Goal: Task Accomplishment & Management: Manage account settings

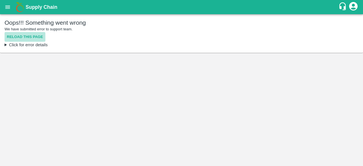
click at [31, 35] on button "Reload this page" at bounding box center [25, 37] width 41 height 10
click at [24, 37] on button "Reload this page" at bounding box center [25, 37] width 41 height 10
click at [25, 39] on button "Reload this page" at bounding box center [25, 37] width 41 height 10
click at [192, 82] on main "Oops!!! Something went wrong We have submitted error to support team. Reload th…" at bounding box center [181, 90] width 363 height 152
click at [26, 34] on button "Reload this page" at bounding box center [25, 37] width 41 height 10
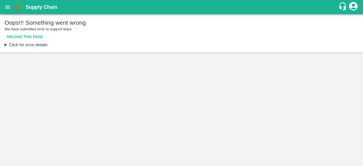
click at [352, 9] on icon "account of current user" at bounding box center [353, 6] width 10 height 10
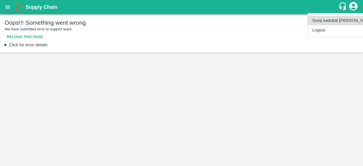
click at [323, 29] on li "Logout" at bounding box center [343, 30] width 71 height 10
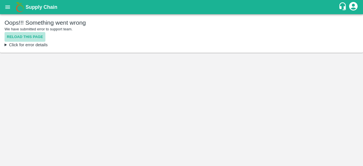
click at [37, 36] on button "Reload this page" at bounding box center [25, 37] width 41 height 10
click at [215, 34] on div "Oops!!! Something went wrong We have submitted error to support team. Reload th…" at bounding box center [182, 30] width 354 height 23
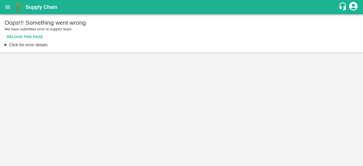
click at [5, 7] on icon "open drawer" at bounding box center [8, 7] width 6 height 6
click at [159, 166] on div at bounding box center [181, 166] width 363 height 0
click at [341, 32] on div "Oops!!! Something went wrong We have submitted error to support team. Reload th…" at bounding box center [182, 30] width 354 height 23
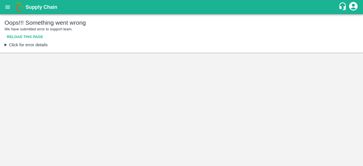
click at [352, 6] on icon "account of current user" at bounding box center [353, 6] width 9 height 9
click at [327, 16] on li "Suraj kadubal Warude" at bounding box center [343, 21] width 71 height 10
click at [32, 36] on div at bounding box center [181, 83] width 363 height 166
click at [25, 34] on button "Reload this page" at bounding box center [25, 37] width 41 height 10
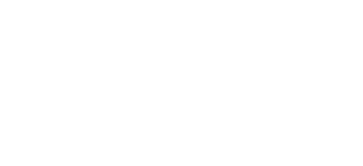
click at [257, 2] on html at bounding box center [181, 1] width 363 height 2
drag, startPoint x: 311, startPoint y: 1, endPoint x: 238, endPoint y: 39, distance: 82.6
click at [238, 2] on html at bounding box center [181, 1] width 363 height 2
drag, startPoint x: 234, startPoint y: 122, endPoint x: 290, endPoint y: 150, distance: 62.4
click at [234, 2] on html at bounding box center [181, 1] width 363 height 2
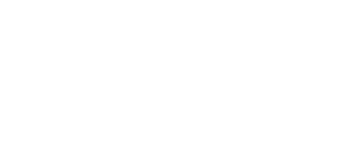
drag, startPoint x: 277, startPoint y: 0, endPoint x: 223, endPoint y: 39, distance: 66.5
click at [223, 2] on html at bounding box center [181, 1] width 363 height 2
click at [101, 2] on html at bounding box center [181, 1] width 363 height 2
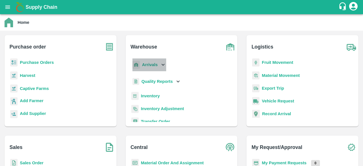
click at [161, 65] on icon at bounding box center [163, 65] width 6 height 6
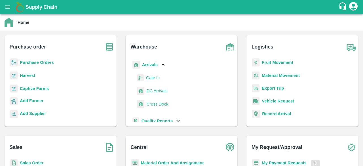
click at [153, 92] on span "DC Arrivals" at bounding box center [157, 91] width 21 height 6
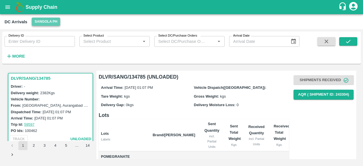
click at [46, 22] on button "Sangola PH" at bounding box center [46, 22] width 28 height 8
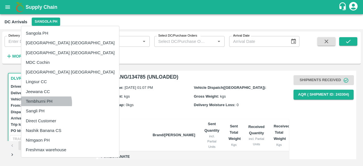
click at [46, 103] on li "Tembhurni PH" at bounding box center [70, 101] width 98 height 10
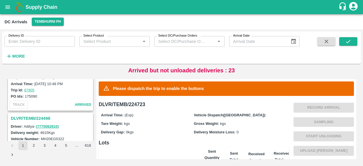
scroll to position [1788, 0]
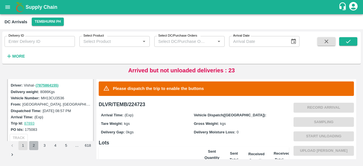
click at [32, 149] on button "2" at bounding box center [33, 145] width 9 height 9
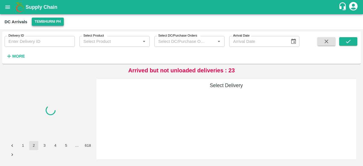
click at [40, 23] on button "Tembhurni PH" at bounding box center [48, 22] width 32 height 8
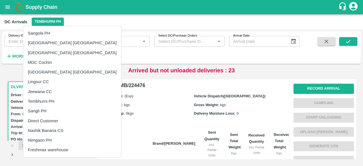
click at [45, 128] on li "Nashik Banana CS" at bounding box center [72, 131] width 98 height 10
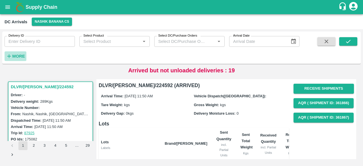
click at [19, 54] on strong "More" at bounding box center [18, 56] width 13 height 5
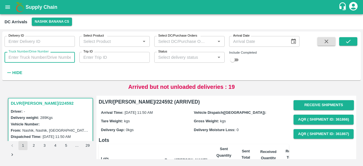
click at [39, 56] on input "Truck Number/Drive Number" at bounding box center [40, 57] width 70 height 11
type input "7868"
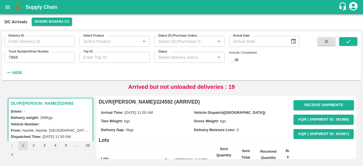
click at [235, 60] on input "checkbox" at bounding box center [232, 59] width 20 height 7
checkbox input "true"
click at [349, 43] on icon "submit" at bounding box center [348, 41] width 6 height 6
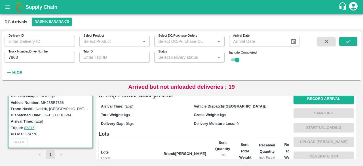
scroll to position [1, 0]
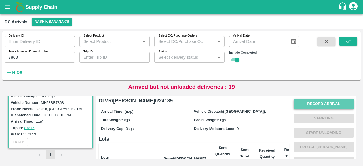
click at [315, 100] on button "Record Arrival" at bounding box center [323, 104] width 60 height 10
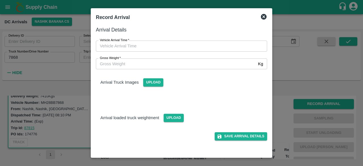
type input "DD/MM/YYYY hh:mm aa"
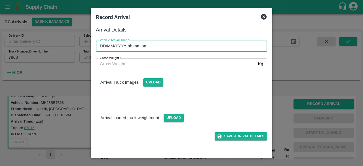
click at [185, 46] on input "DD/MM/YYYY hh:mm aa" at bounding box center [179, 46] width 167 height 11
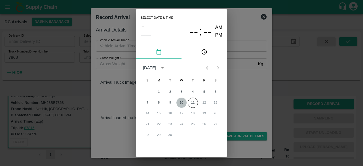
click at [182, 101] on button "10" at bounding box center [181, 103] width 10 height 10
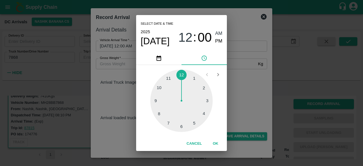
click at [170, 123] on div at bounding box center [181, 100] width 62 height 62
click at [196, 124] on div at bounding box center [181, 100] width 62 height 62
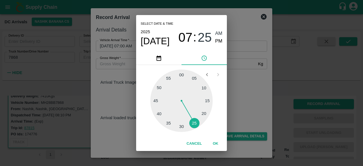
type input "[DATE] 07:25 AM"
click at [236, 76] on div "Select date & time [DATE] 07 : 25 AM PM 05 10 15 20 25 30 35 40 45 50 55 00 Can…" at bounding box center [181, 83] width 363 height 166
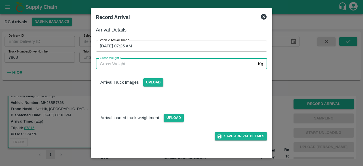
click at [117, 67] on input "Gross Weight   *" at bounding box center [176, 63] width 160 height 11
type input "14355"
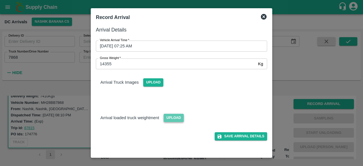
click at [173, 119] on span "Upload" at bounding box center [174, 118] width 20 height 8
click at [0, 0] on input "Upload" at bounding box center [0, 0] width 0 height 0
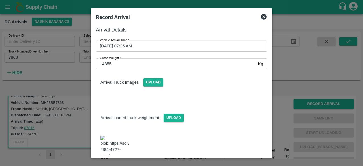
click at [153, 87] on div "Arrival Truck Images Upload" at bounding box center [179, 85] width 176 height 40
click at [149, 82] on span "Upload" at bounding box center [153, 82] width 20 height 8
click at [0, 0] on input "Upload" at bounding box center [0, 0] width 0 height 0
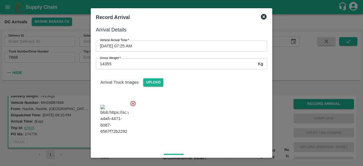
scroll to position [92, 0]
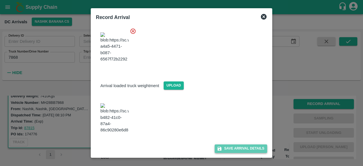
click at [240, 145] on button "Save Arrival Details" at bounding box center [241, 148] width 52 height 8
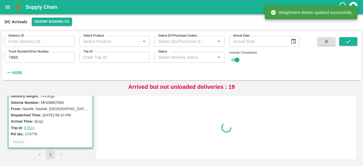
scroll to position [0, 0]
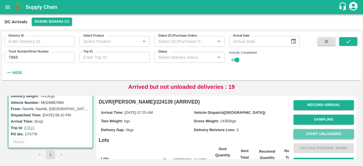
click at [321, 135] on button "Start Unloading" at bounding box center [323, 134] width 60 height 10
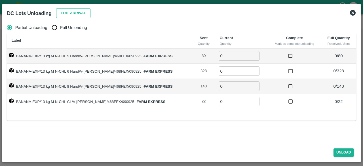
click at [66, 14] on button "Edit Arrival" at bounding box center [73, 13] width 35 height 10
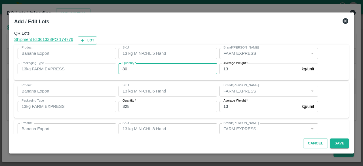
click at [123, 70] on input "80" at bounding box center [168, 69] width 99 height 11
type input "9"
type input "100"
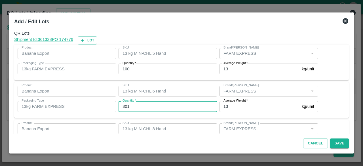
type input "301"
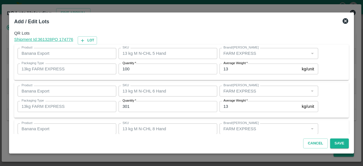
scroll to position [63, 0]
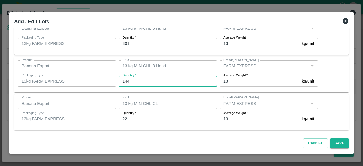
type input "144"
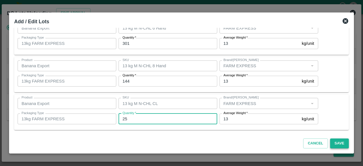
type input "25"
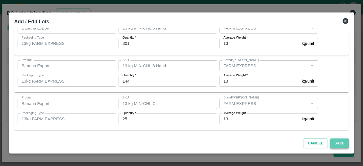
click at [339, 140] on button "Save" at bounding box center [339, 143] width 19 height 10
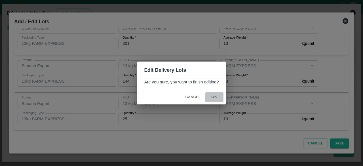
click at [214, 97] on button "ok" at bounding box center [214, 97] width 18 height 10
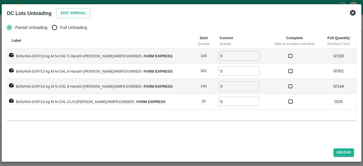
click at [59, 36] on th "Label" at bounding box center [99, 40] width 185 height 15
click at [56, 33] on input "Full Unloading" at bounding box center [54, 27] width 11 height 11
radio input "true"
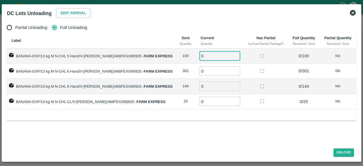
click at [206, 57] on input "0" at bounding box center [219, 55] width 41 height 9
type input "100"
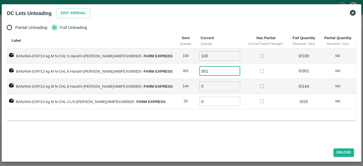
type input "301"
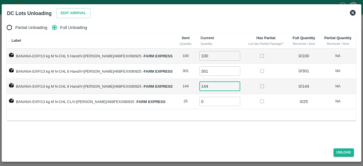
type input "144"
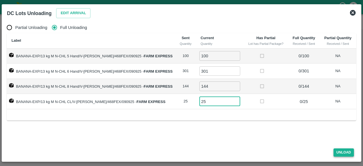
type input "25"
click at [340, 153] on button "Unload" at bounding box center [343, 152] width 20 height 8
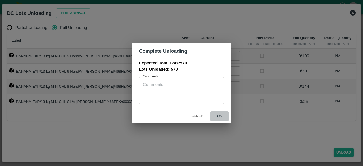
click at [216, 116] on button "ok" at bounding box center [219, 116] width 18 height 10
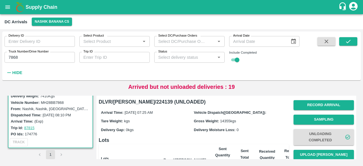
scroll to position [39, 0]
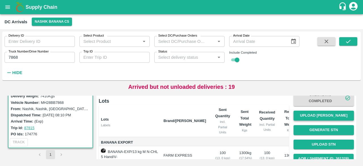
click at [317, 117] on button "Upload [PERSON_NAME]" at bounding box center [323, 116] width 60 height 10
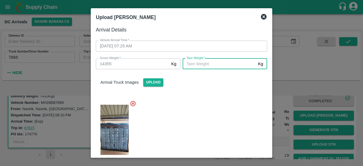
click at [201, 66] on input "[PERSON_NAME]   *" at bounding box center [219, 63] width 73 height 11
type input "6225"
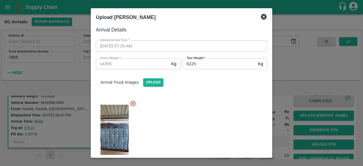
click at [218, 117] on div at bounding box center [179, 135] width 176 height 78
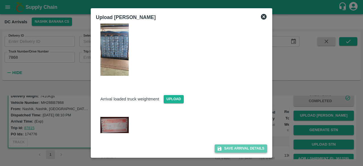
click at [232, 147] on button "Save Arrival Details" at bounding box center [241, 148] width 52 height 8
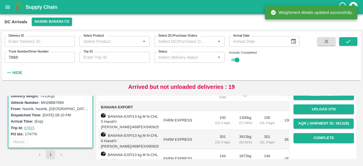
scroll to position [75, 0]
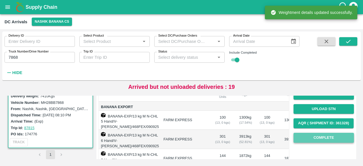
click at [321, 141] on button "Complete" at bounding box center [323, 138] width 60 height 10
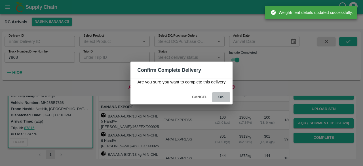
click at [222, 95] on button "ok" at bounding box center [221, 97] width 18 height 10
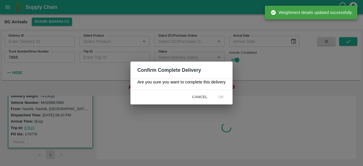
scroll to position [0, 0]
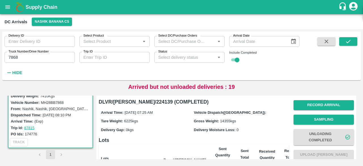
click at [13, 56] on input "7868" at bounding box center [40, 57] width 70 height 11
type input "5685"
click at [347, 41] on icon "submit" at bounding box center [348, 41] width 6 height 6
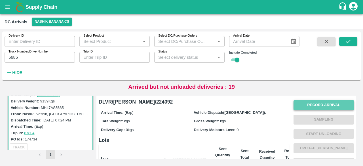
click at [314, 105] on button "Record Arrival" at bounding box center [323, 105] width 60 height 10
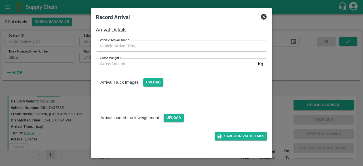
click at [156, 66] on input "Gross Weight   *" at bounding box center [176, 63] width 160 height 11
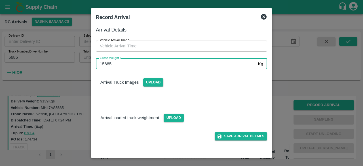
type input "15685"
type input "DD/MM/YYYY hh:mm aa"
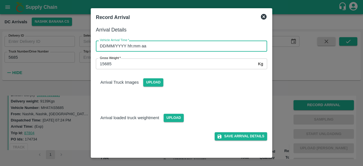
click at [168, 46] on input "DD/MM/YYYY hh:mm aa" at bounding box center [179, 46] width 167 height 11
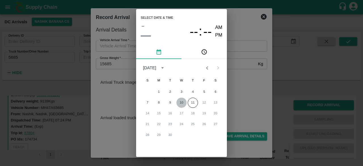
click at [181, 102] on button "10" at bounding box center [181, 103] width 10 height 10
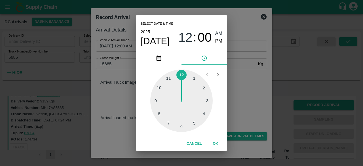
click at [182, 127] on div at bounding box center [181, 100] width 62 height 62
click at [158, 100] on div at bounding box center [181, 100] width 62 height 62
type input "[DATE] 06:45 AM"
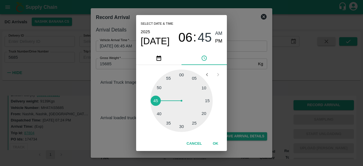
click at [243, 77] on div "Select date & time [DATE] 06 : 45 AM PM 05 10 15 20 25 30 35 40 45 50 55 00 Can…" at bounding box center [181, 83] width 363 height 166
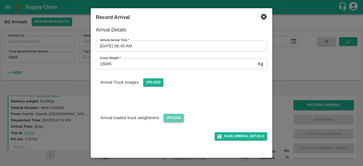
click at [169, 117] on span "Upload" at bounding box center [174, 118] width 20 height 8
click at [0, 0] on input "Upload" at bounding box center [0, 0] width 0 height 0
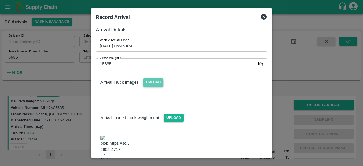
click at [155, 83] on span "Upload" at bounding box center [153, 82] width 20 height 8
click at [0, 0] on input "Upload" at bounding box center [0, 0] width 0 height 0
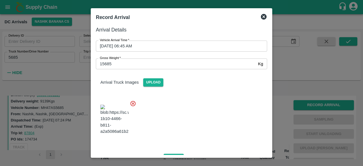
scroll to position [86, 0]
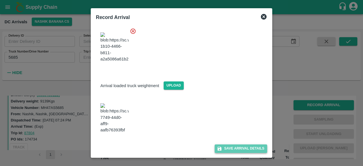
click at [239, 147] on button "Save Arrival Details" at bounding box center [241, 148] width 52 height 8
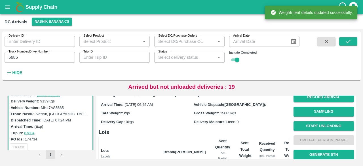
scroll to position [7, 0]
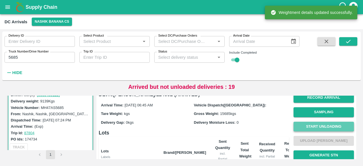
click at [325, 127] on button "Start Unloading" at bounding box center [323, 127] width 60 height 10
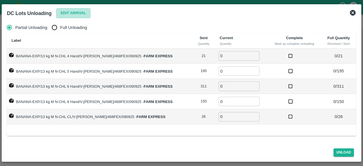
click at [69, 13] on button "Edit Arrival" at bounding box center [73, 13] width 35 height 10
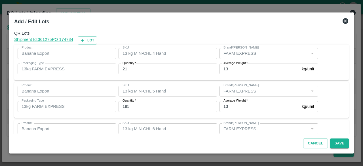
click at [124, 68] on input "21" at bounding box center [168, 69] width 99 height 11
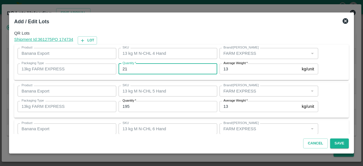
click at [124, 68] on input "21" at bounding box center [168, 69] width 99 height 11
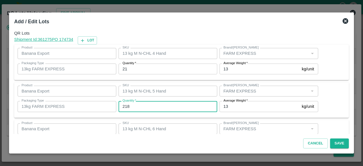
type input "218"
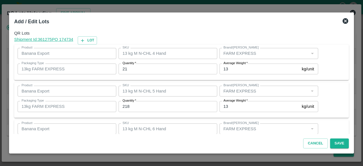
scroll to position [63, 0]
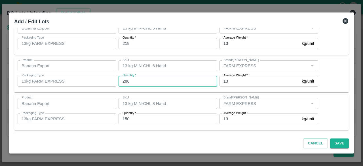
type input "288"
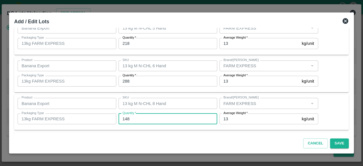
type input "148"
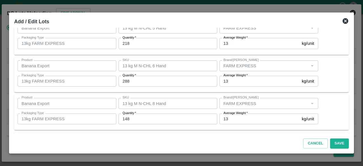
scroll to position [101, 0]
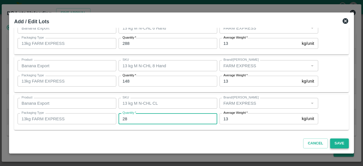
type input "28"
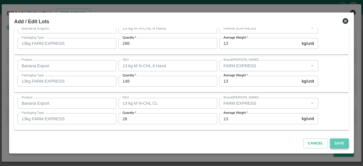
click at [337, 143] on button "Save" at bounding box center [339, 143] width 19 height 10
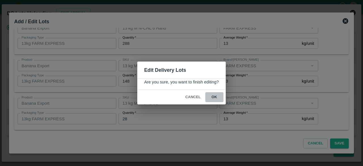
click at [214, 96] on button "ok" at bounding box center [214, 97] width 18 height 10
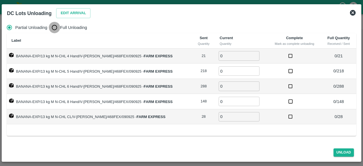
click at [54, 29] on input "Full Unloading" at bounding box center [54, 27] width 11 height 11
radio input "true"
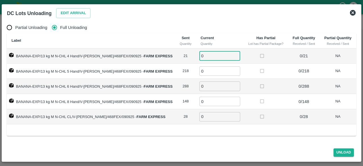
click at [205, 56] on input "0" at bounding box center [219, 55] width 41 height 9
type input "21"
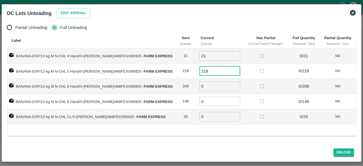
type input "218"
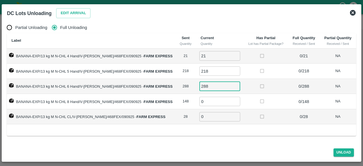
type input "288"
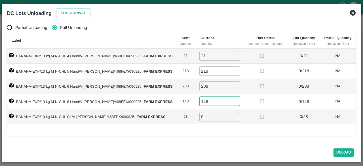
type input "148"
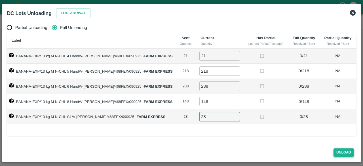
type input "28"
click at [340, 152] on button "Unload" at bounding box center [343, 152] width 20 height 8
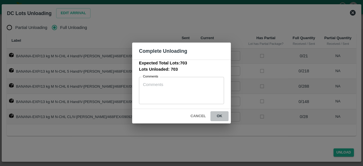
click at [220, 116] on button "ok" at bounding box center [219, 116] width 18 height 10
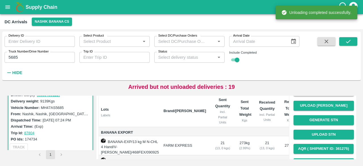
scroll to position [50, 0]
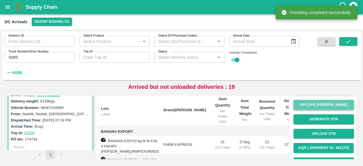
click at [319, 107] on button "Upload [PERSON_NAME]" at bounding box center [323, 105] width 60 height 10
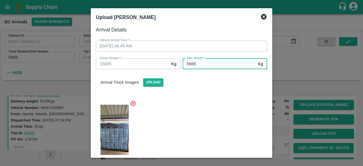
scroll to position [86, 0]
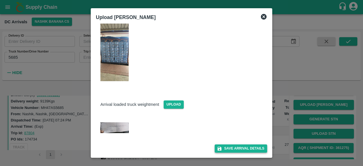
type input "5685"
click at [234, 149] on button "Save Arrival Details" at bounding box center [241, 148] width 52 height 8
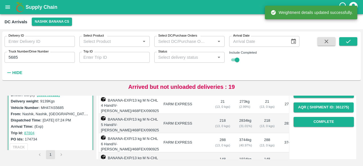
scroll to position [91, 0]
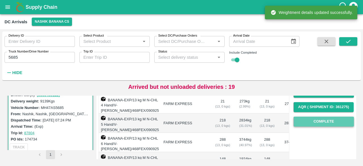
click at [323, 123] on button "Complete" at bounding box center [323, 122] width 60 height 10
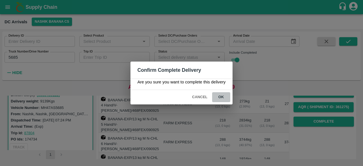
click at [219, 95] on button "ok" at bounding box center [221, 97] width 18 height 10
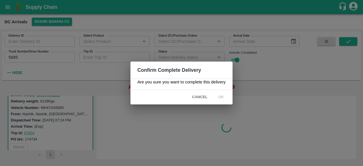
scroll to position [0, 0]
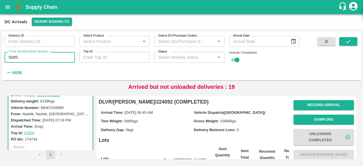
click at [13, 58] on input "5685" at bounding box center [40, 57] width 70 height 11
type input "9459"
click at [348, 43] on icon "submit" at bounding box center [348, 41] width 6 height 6
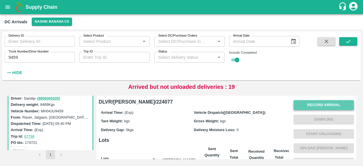
click at [331, 101] on button "Record Arrival" at bounding box center [323, 105] width 60 height 10
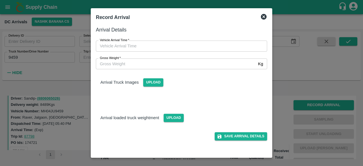
click at [181, 66] on input "Gross Weight   *" at bounding box center [176, 63] width 160 height 11
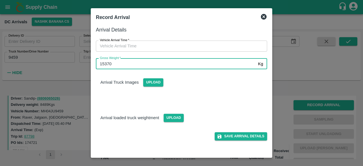
type input "15370"
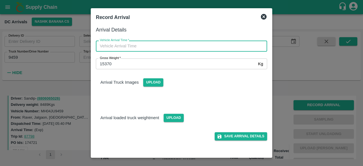
type input "DD/MM/YYYY hh:mm aa"
click at [168, 46] on input "DD/MM/YYYY hh:mm aa" at bounding box center [179, 46] width 167 height 11
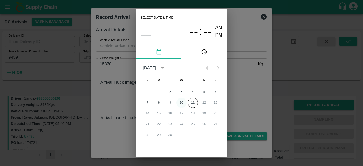
click at [183, 103] on button "10" at bounding box center [181, 103] width 10 height 10
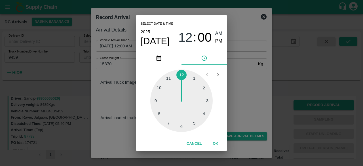
click at [168, 122] on div at bounding box center [181, 100] width 62 height 62
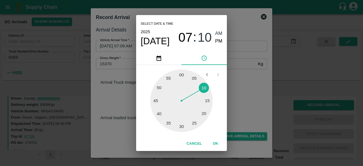
type input "[DATE] 07:08 AM"
drag, startPoint x: 256, startPoint y: 89, endPoint x: 196, endPoint y: 86, distance: 59.4
click at [196, 86] on div "Select date & time [DATE] 07 : 08 AM PM 05 10 15 20 25 30 35 40 45 50 55 00 Can…" at bounding box center [181, 83] width 363 height 166
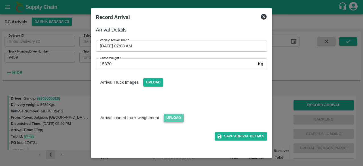
click at [172, 118] on span "Upload" at bounding box center [174, 118] width 20 height 8
click at [0, 0] on input "Upload" at bounding box center [0, 0] width 0 height 0
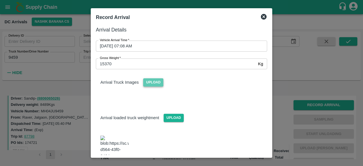
click at [147, 81] on span "Upload" at bounding box center [153, 82] width 20 height 8
click at [0, 0] on input "Upload" at bounding box center [0, 0] width 0 height 0
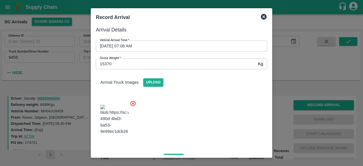
scroll to position [87, 0]
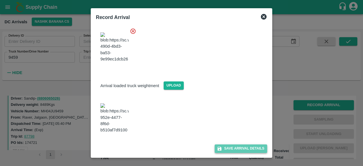
click at [236, 149] on button "Save Arrival Details" at bounding box center [241, 148] width 52 height 8
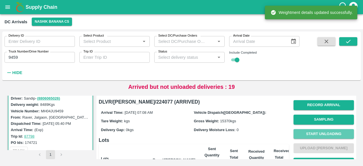
click at [319, 131] on button "Start Unloading" at bounding box center [323, 134] width 60 height 10
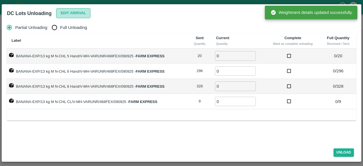
click at [73, 12] on button "Edit Arrival" at bounding box center [73, 13] width 35 height 10
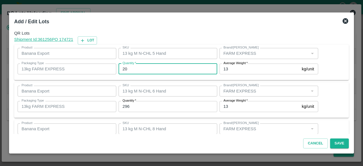
click at [124, 69] on input "20" at bounding box center [168, 69] width 99 height 11
type input "14"
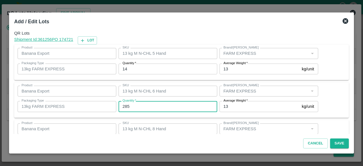
type input "285"
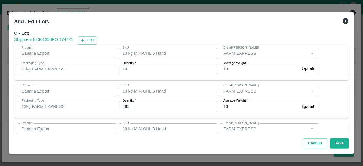
scroll to position [63, 0]
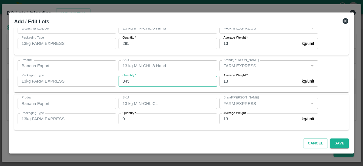
type input "345"
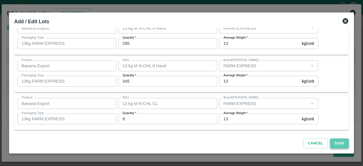
click at [340, 143] on button "Save" at bounding box center [339, 143] width 19 height 10
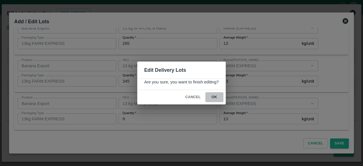
click at [212, 96] on button "ok" at bounding box center [214, 97] width 18 height 10
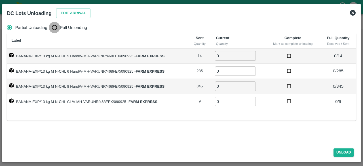
click at [58, 28] on input "Full Unloading" at bounding box center [54, 27] width 11 height 11
radio input "true"
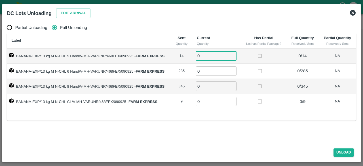
click at [213, 54] on input "0" at bounding box center [216, 55] width 41 height 9
type input "14"
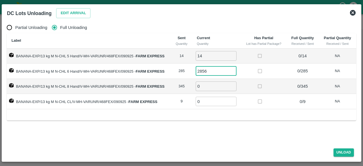
click at [211, 70] on input "2856" at bounding box center [216, 70] width 41 height 9
type input "285"
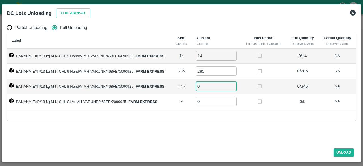
click at [202, 84] on input "0" at bounding box center [216, 85] width 41 height 9
type input "345"
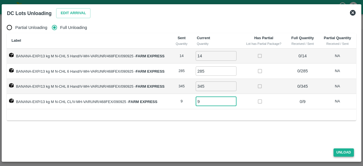
type input "9"
click at [345, 150] on button "Unload" at bounding box center [343, 152] width 20 height 8
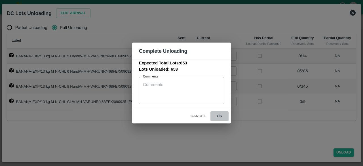
click at [218, 114] on button "ok" at bounding box center [219, 116] width 18 height 10
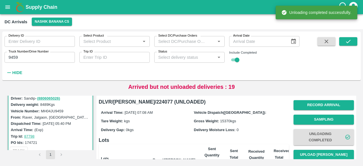
scroll to position [28, 0]
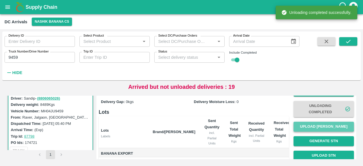
click at [321, 128] on button "Upload [PERSON_NAME]" at bounding box center [323, 127] width 60 height 10
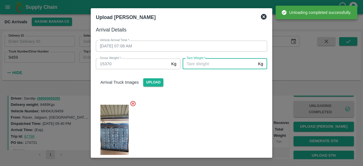
type input "5"
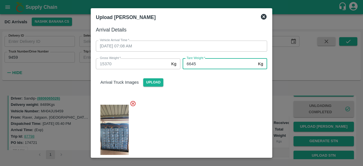
type input "6645"
click at [220, 105] on div at bounding box center [179, 135] width 176 height 78
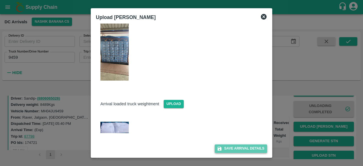
click at [233, 149] on button "Save Arrival Details" at bounding box center [241, 148] width 52 height 8
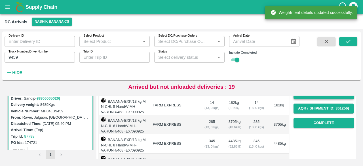
scroll to position [91, 0]
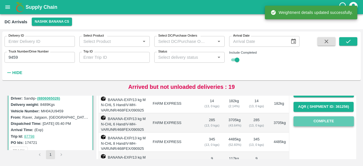
click at [322, 122] on button "Complete" at bounding box center [323, 121] width 60 height 10
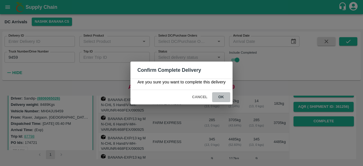
click at [219, 94] on button "ok" at bounding box center [221, 97] width 18 height 10
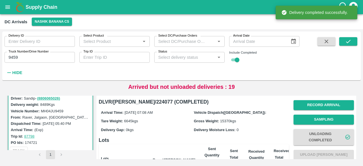
click at [10, 58] on input "9459" at bounding box center [40, 57] width 70 height 11
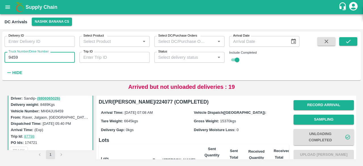
click at [10, 58] on input "9459" at bounding box center [40, 57] width 70 height 11
type input "7751"
click at [349, 42] on icon "submit" at bounding box center [348, 41] width 6 height 6
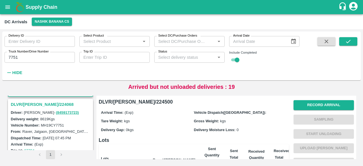
scroll to position [73, 0]
click at [41, 103] on h3 "DLVR/[PERSON_NAME]/224068" at bounding box center [51, 104] width 81 height 7
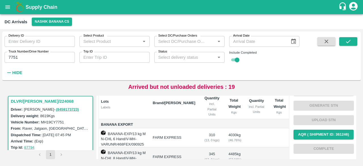
scroll to position [50, 0]
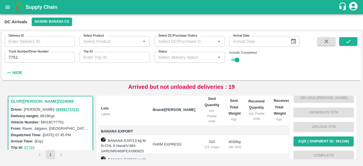
click at [249, 140] on td at bounding box center [256, 144] width 25 height 19
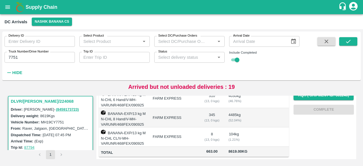
scroll to position [0, 0]
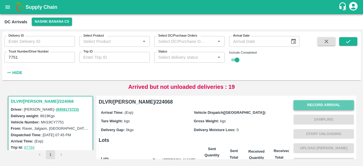
click at [323, 105] on button "Record Arrival" at bounding box center [323, 105] width 60 height 10
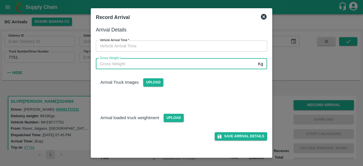
click at [170, 63] on input "Gross Weight   *" at bounding box center [176, 63] width 160 height 11
type input "15435"
type input "DD/MM/YYYY hh:mm aa"
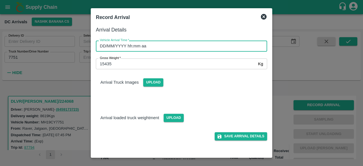
click at [157, 48] on input "DD/MM/YYYY hh:mm aa" at bounding box center [179, 46] width 167 height 11
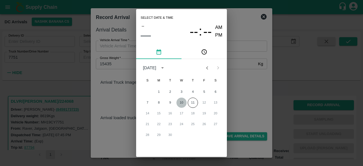
click at [182, 102] on button "10" at bounding box center [181, 103] width 10 height 10
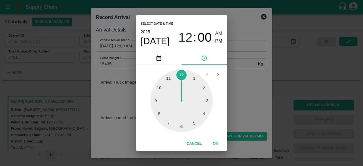
click at [158, 113] on div at bounding box center [181, 100] width 62 height 62
type input "[DATE] 08:00 AM"
click at [232, 92] on div "Select date & time [DATE] 08 : 00 AM PM 05 10 15 20 25 30 35 40 45 50 55 00 Can…" at bounding box center [181, 83] width 363 height 166
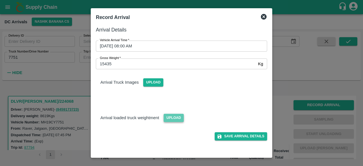
click at [174, 118] on span "Upload" at bounding box center [174, 118] width 20 height 8
click at [0, 0] on input "Upload" at bounding box center [0, 0] width 0 height 0
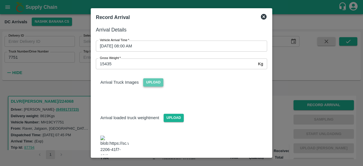
click at [155, 84] on span "Upload" at bounding box center [153, 82] width 20 height 8
click at [0, 0] on input "Upload" at bounding box center [0, 0] width 0 height 0
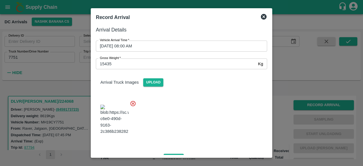
scroll to position [92, 0]
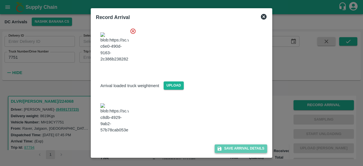
click at [235, 148] on button "Save Arrival Details" at bounding box center [241, 148] width 52 height 8
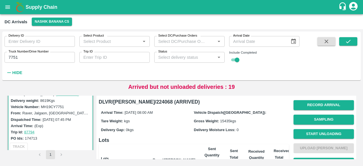
scroll to position [87, 0]
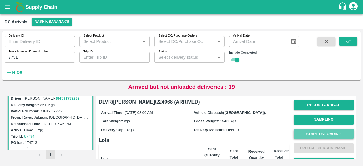
click at [319, 133] on button "Start Unloading" at bounding box center [323, 134] width 60 height 10
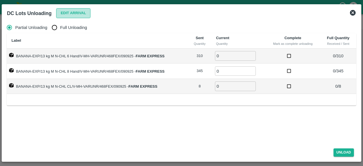
click at [78, 15] on button "Edit Arrival" at bounding box center [73, 13] width 35 height 10
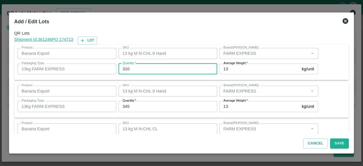
click at [126, 69] on input "310" at bounding box center [168, 69] width 99 height 11
type input "309"
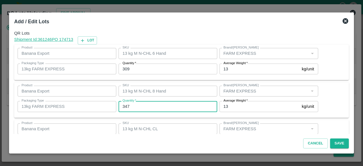
type input "347"
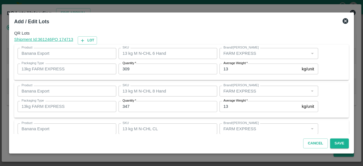
scroll to position [26, 0]
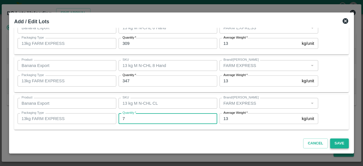
type input "7"
click at [336, 143] on button "Save" at bounding box center [339, 143] width 19 height 10
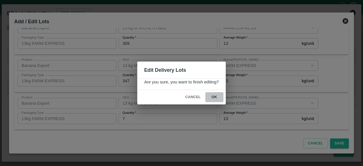
click at [213, 97] on button "ok" at bounding box center [214, 97] width 18 height 10
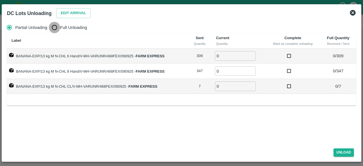
click at [56, 27] on input "Full Unloading" at bounding box center [54, 27] width 11 height 11
radio input "true"
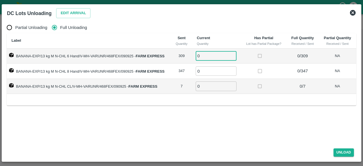
click at [204, 58] on input "0" at bounding box center [216, 55] width 41 height 9
type input "309"
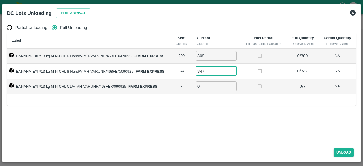
type input "347"
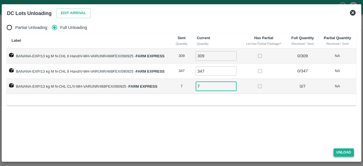
type input "7"
click at [341, 151] on button "Unload" at bounding box center [343, 152] width 20 height 8
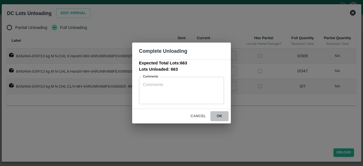
click at [221, 116] on button "ok" at bounding box center [219, 116] width 18 height 10
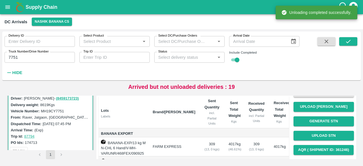
scroll to position [48, 0]
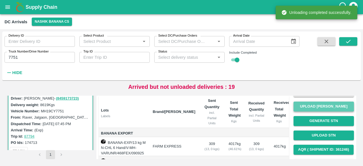
click at [320, 107] on button "Upload [PERSON_NAME]" at bounding box center [323, 106] width 60 height 10
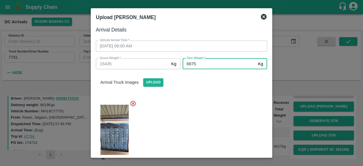
type input "6875"
click at [224, 113] on div at bounding box center [179, 135] width 176 height 78
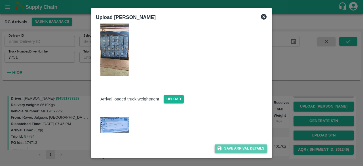
click at [235, 147] on button "Save Arrival Details" at bounding box center [241, 148] width 52 height 8
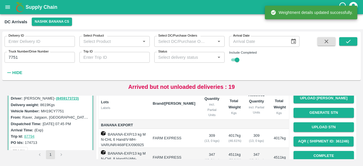
scroll to position [100, 0]
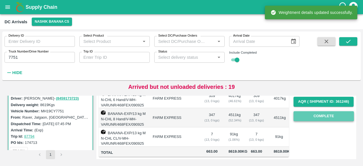
click at [322, 112] on button "Complete" at bounding box center [323, 116] width 60 height 10
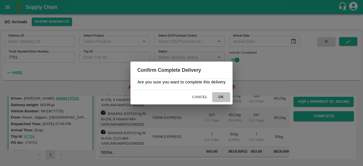
click at [221, 96] on button "ok" at bounding box center [221, 97] width 18 height 10
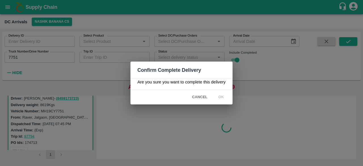
scroll to position [0, 0]
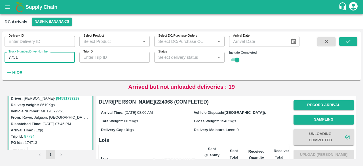
click at [15, 58] on input "7751" at bounding box center [40, 57] width 70 height 11
type input "7651"
click at [345, 43] on icon "submit" at bounding box center [348, 41] width 6 height 6
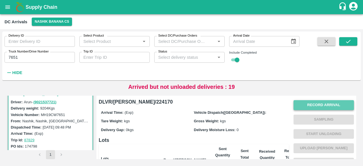
click at [318, 103] on button "Record Arrival" at bounding box center [323, 105] width 60 height 10
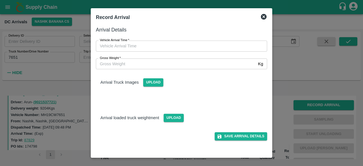
type input "DD/MM/YYYY hh:mm aa"
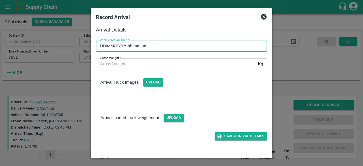
click at [196, 46] on input "DD/MM/YYYY hh:mm aa" at bounding box center [179, 46] width 167 height 11
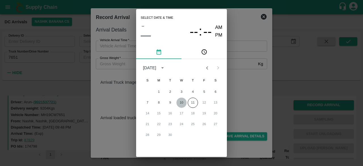
click at [181, 104] on button "10" at bounding box center [181, 103] width 10 height 10
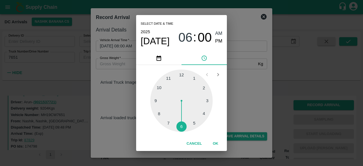
type input "[DATE] 09:00 AM"
drag, startPoint x: 161, startPoint y: 101, endPoint x: 169, endPoint y: 98, distance: 8.3
click at [169, 98] on div at bounding box center [181, 100] width 62 height 62
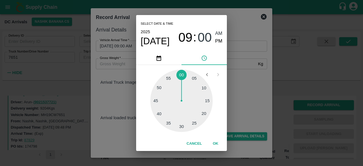
click at [239, 86] on div "Select date & time [DATE] 09 : 00 AM PM 05 10 15 20 25 30 35 40 45 50 55 00 Can…" at bounding box center [181, 83] width 363 height 166
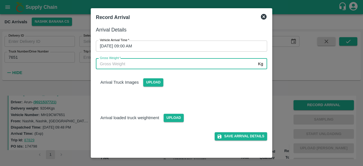
click at [103, 64] on input "Gross Weight   *" at bounding box center [176, 63] width 160 height 11
type input "16120"
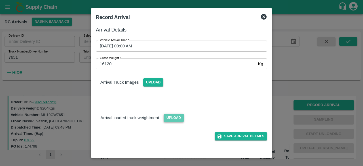
click at [174, 117] on span "Upload" at bounding box center [174, 118] width 20 height 8
click at [0, 0] on input "Upload" at bounding box center [0, 0] width 0 height 0
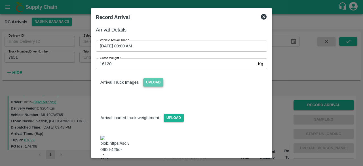
click at [148, 81] on span "Upload" at bounding box center [153, 82] width 20 height 8
click at [0, 0] on input "Upload" at bounding box center [0, 0] width 0 height 0
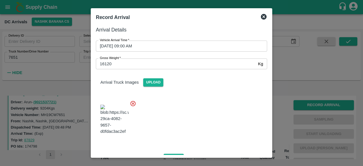
scroll to position [87, 0]
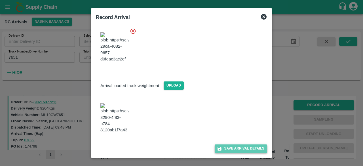
click at [241, 145] on button "Save Arrival Details" at bounding box center [241, 148] width 52 height 8
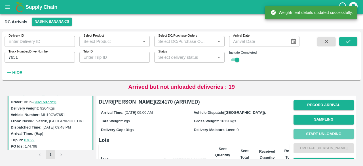
click at [320, 132] on button "Start Unloading" at bounding box center [323, 134] width 60 height 10
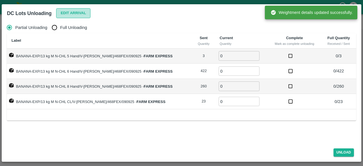
click at [71, 13] on button "Edit Arrival" at bounding box center [73, 13] width 35 height 10
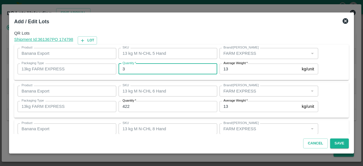
click at [132, 71] on input "3" at bounding box center [168, 69] width 99 height 11
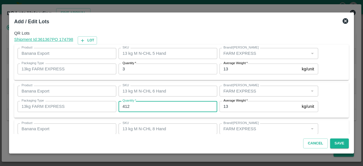
type input "412"
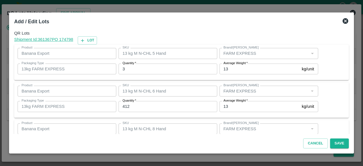
scroll to position [63, 0]
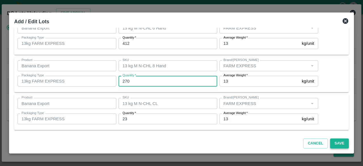
type input "270"
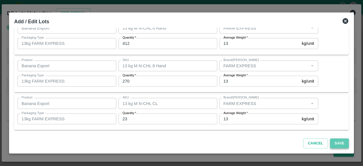
click at [341, 146] on button "Save" at bounding box center [339, 143] width 19 height 10
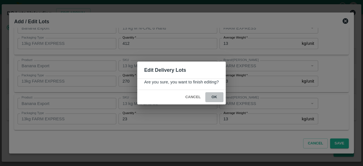
click at [213, 96] on button "ok" at bounding box center [214, 97] width 18 height 10
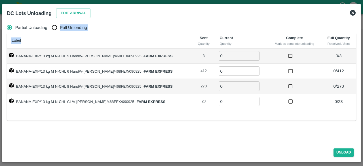
drag, startPoint x: 53, startPoint y: 33, endPoint x: 53, endPoint y: 27, distance: 5.7
click at [53, 27] on div "Partial Unloading Full Unloading Label Sent Quantity Current Quantity Complete …" at bounding box center [181, 65] width 349 height 87
click at [53, 27] on input "Full Unloading" at bounding box center [54, 27] width 11 height 11
radio input "true"
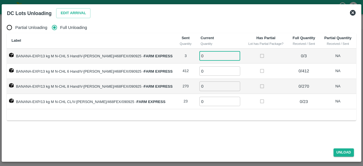
click at [208, 59] on input "0" at bounding box center [219, 55] width 41 height 9
type input "3"
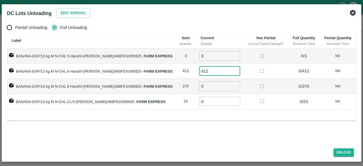
type input "412"
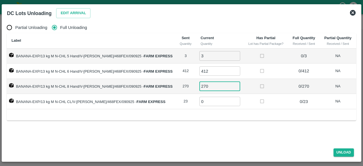
type input "270"
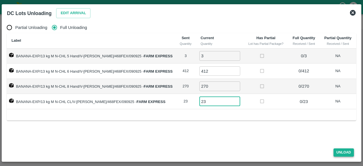
type input "23"
click at [343, 153] on button "Unload" at bounding box center [343, 152] width 20 height 8
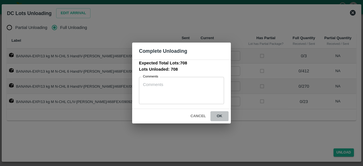
click at [218, 115] on button "ok" at bounding box center [219, 116] width 18 height 10
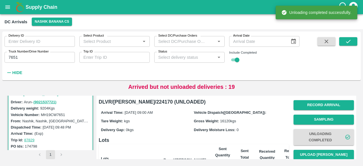
scroll to position [44, 0]
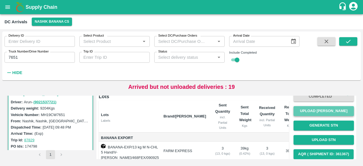
click at [325, 111] on button "Upload [PERSON_NAME]" at bounding box center [323, 111] width 60 height 10
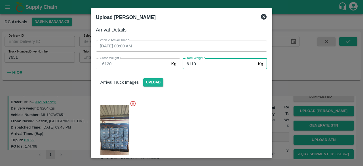
type input "6110"
click at [217, 100] on div at bounding box center [179, 135] width 176 height 78
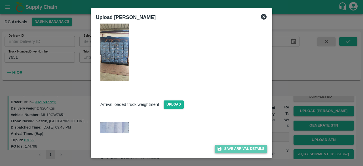
click at [234, 147] on button "Save Arrival Details" at bounding box center [241, 149] width 52 height 8
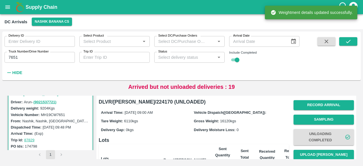
scroll to position [73, 0]
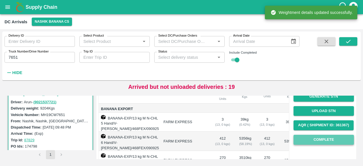
click at [319, 138] on button "Complete" at bounding box center [323, 140] width 60 height 10
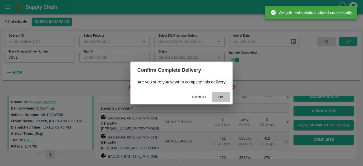
click at [219, 95] on button "ok" at bounding box center [221, 97] width 18 height 10
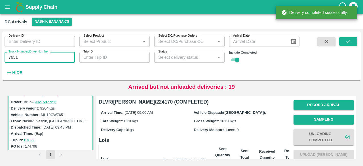
click at [12, 58] on input "7651" at bounding box center [40, 57] width 70 height 11
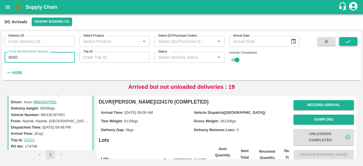
type input "6092"
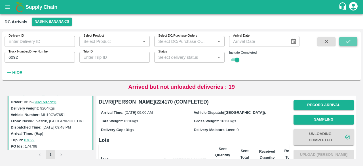
click at [345, 43] on icon "submit" at bounding box center [348, 41] width 6 height 6
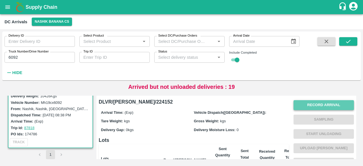
click at [310, 105] on button "Record Arrival" at bounding box center [323, 105] width 60 height 10
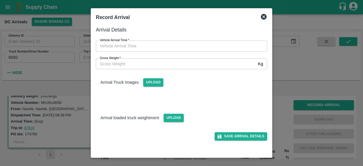
type input "DD/MM/YYYY hh:mm aa"
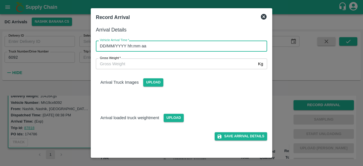
click at [180, 47] on input "DD/MM/YYYY hh:mm aa" at bounding box center [179, 46] width 167 height 11
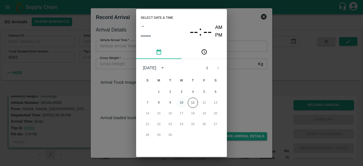
click at [183, 102] on button "10" at bounding box center [181, 103] width 10 height 10
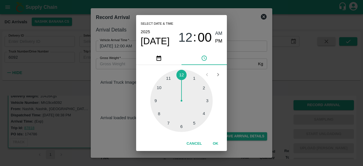
click at [195, 77] on div at bounding box center [181, 100] width 62 height 62
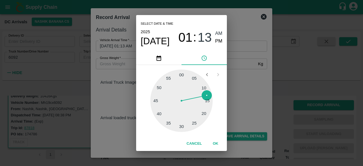
drag, startPoint x: 181, startPoint y: 126, endPoint x: 219, endPoint y: 41, distance: 92.3
click at [219, 41] on div "Select date & time [DATE] 01 : 13 AM PM 05 10 15 20 25 30 35 40 45 50 55 00 Can…" at bounding box center [181, 83] width 91 height 136
click at [218, 41] on span "PM" at bounding box center [218, 41] width 7 height 8
type input "[DATE] 01:13 PM"
click at [244, 93] on div "Select date & time [DATE] 01 : 13 AM PM 05 10 15 20 25 30 35 40 45 50 55 00 Can…" at bounding box center [181, 83] width 363 height 166
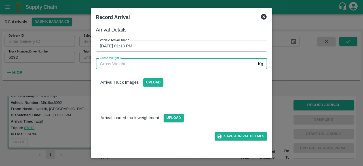
click at [119, 61] on input "Gross Weight   *" at bounding box center [176, 63] width 160 height 11
type input "18530"
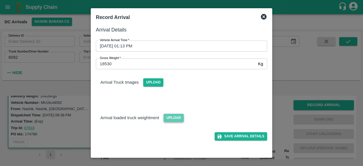
click at [173, 118] on span "Upload" at bounding box center [174, 118] width 20 height 8
click at [0, 0] on input "Upload" at bounding box center [0, 0] width 0 height 0
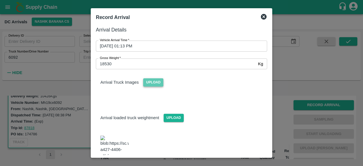
click at [153, 83] on span "Upload" at bounding box center [153, 82] width 20 height 8
click at [0, 0] on input "Upload" at bounding box center [0, 0] width 0 height 0
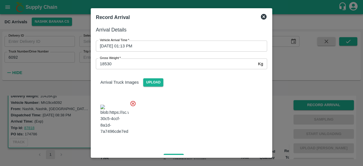
scroll to position [97, 0]
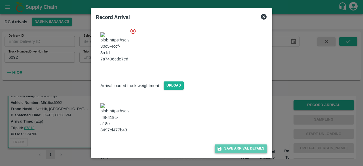
click at [239, 148] on button "Save Arrival Details" at bounding box center [241, 148] width 52 height 8
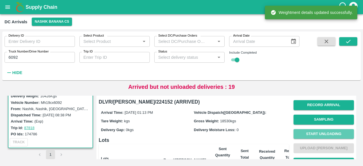
click at [322, 134] on button "Start Unloading" at bounding box center [323, 134] width 60 height 10
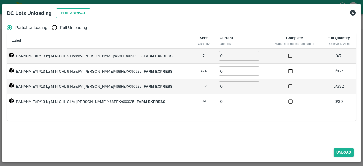
click at [70, 18] on button "Edit Arrival" at bounding box center [73, 13] width 35 height 10
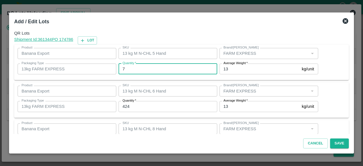
click at [124, 67] on input "7" at bounding box center [168, 69] width 99 height 11
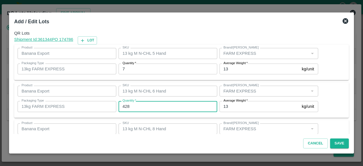
type input "428"
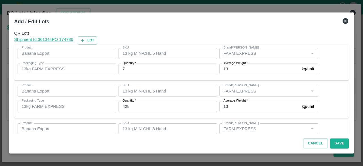
scroll to position [63, 0]
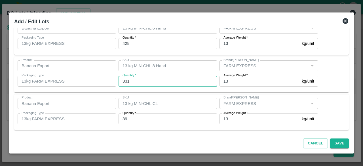
type input "331"
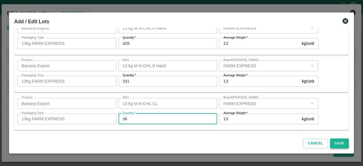
type input "36"
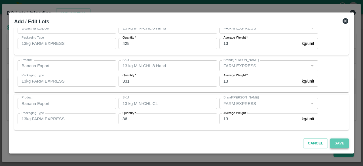
click at [337, 144] on button "Save" at bounding box center [339, 143] width 19 height 10
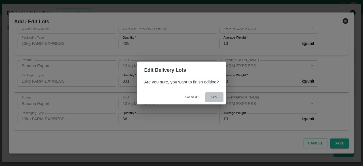
click at [212, 96] on button "ok" at bounding box center [214, 97] width 18 height 10
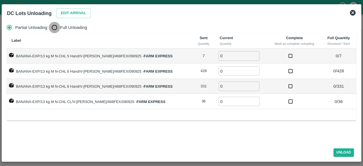
click at [52, 26] on input "Full Unloading" at bounding box center [54, 27] width 11 height 11
radio input "true"
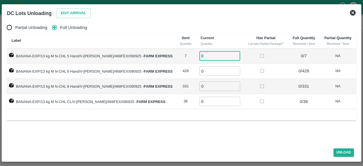
click at [201, 57] on input "0" at bounding box center [219, 55] width 41 height 9
type input "7"
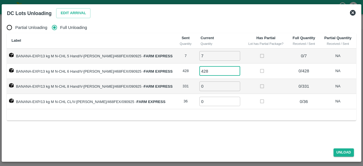
type input "428"
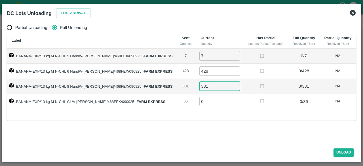
type input "331"
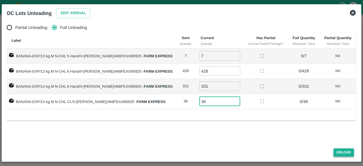
type input "36"
click at [339, 150] on button "Unload" at bounding box center [343, 152] width 20 height 8
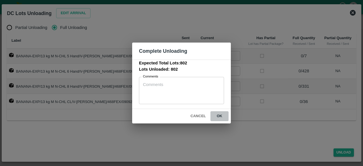
click at [218, 115] on button "ok" at bounding box center [219, 116] width 18 height 10
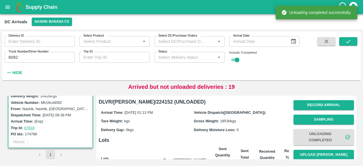
scroll to position [30, 0]
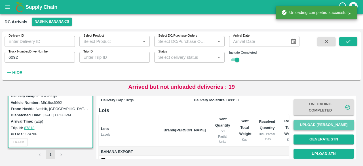
click at [321, 124] on button "Upload [PERSON_NAME]" at bounding box center [323, 125] width 60 height 10
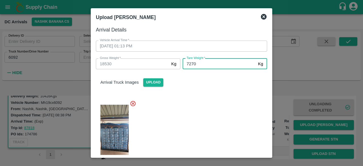
type input "7270"
click at [200, 115] on div at bounding box center [179, 135] width 176 height 78
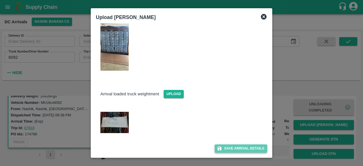
click at [238, 149] on button "Save Arrival Details" at bounding box center [241, 148] width 52 height 8
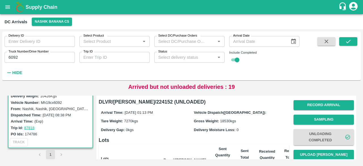
scroll to position [80, 0]
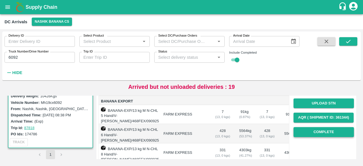
click at [313, 132] on button "Complete" at bounding box center [323, 132] width 60 height 10
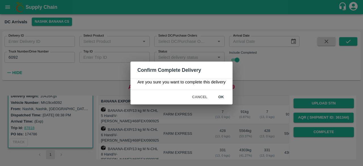
click at [220, 96] on button "ok" at bounding box center [221, 97] width 18 height 10
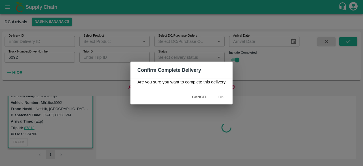
scroll to position [0, 0]
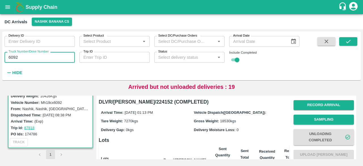
click at [12, 56] on input "6092" at bounding box center [40, 57] width 70 height 11
type input "2490"
click at [345, 44] on icon "submit" at bounding box center [348, 41] width 6 height 6
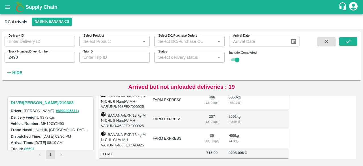
scroll to position [75, 0]
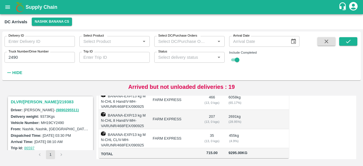
click at [30, 100] on h3 "DLVR/[PERSON_NAME]/219383" at bounding box center [51, 101] width 81 height 7
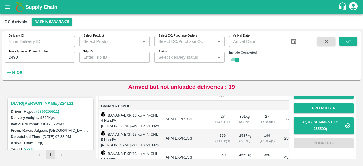
click at [33, 103] on h3 "DLVR/[PERSON_NAME]/224121" at bounding box center [51, 103] width 81 height 7
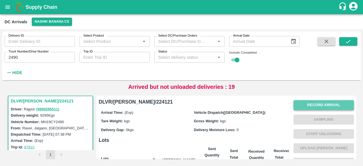
click at [323, 106] on button "Record Arrival" at bounding box center [323, 105] width 60 height 10
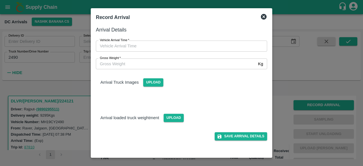
type input "DD/MM/YYYY hh:mm aa"
click at [175, 42] on input "DD/MM/YYYY hh:mm aa" at bounding box center [179, 46] width 167 height 11
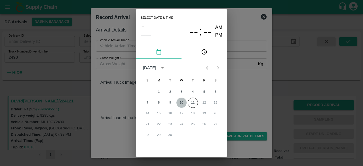
click at [181, 103] on button "10" at bounding box center [181, 103] width 10 height 10
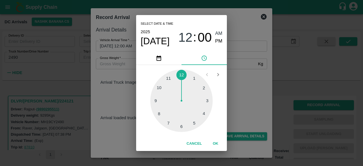
click at [168, 81] on div at bounding box center [181, 100] width 62 height 62
click at [181, 129] on div at bounding box center [181, 100] width 62 height 62
type input "[DATE] 11:30 AM"
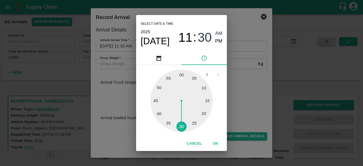
click at [242, 94] on div "Select date & time [DATE] 11 : 30 AM PM 05 10 15 20 25 30 35 40 45 50 55 00 Can…" at bounding box center [181, 83] width 363 height 166
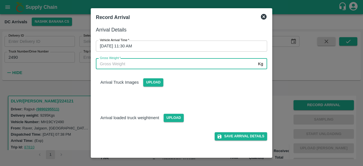
click at [119, 64] on input "Gross Weight   *" at bounding box center [176, 63] width 160 height 11
type input "16640"
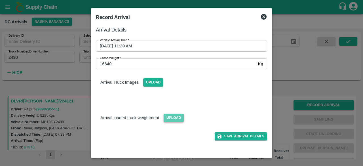
click at [172, 119] on span "Upload" at bounding box center [174, 118] width 20 height 8
click at [0, 0] on input "Upload" at bounding box center [0, 0] width 0 height 0
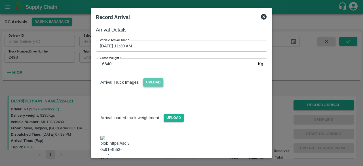
click at [157, 83] on span "Upload" at bounding box center [153, 82] width 20 height 8
click at [0, 0] on input "Upload" at bounding box center [0, 0] width 0 height 0
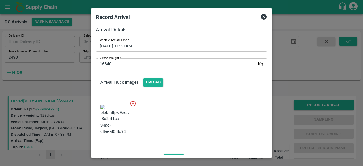
scroll to position [86, 0]
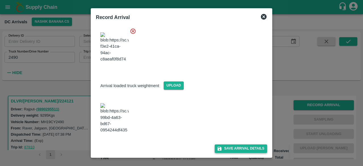
click at [232, 149] on button "Save Arrival Details" at bounding box center [241, 148] width 52 height 8
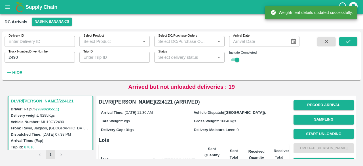
click at [316, 131] on button "Start Unloading" at bounding box center [323, 134] width 60 height 10
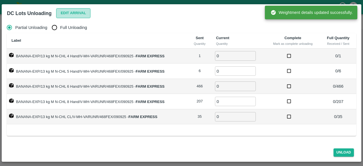
click at [77, 13] on button "Edit Arrival" at bounding box center [73, 13] width 35 height 10
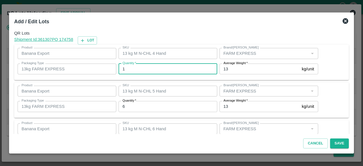
click at [136, 69] on input "1" at bounding box center [168, 69] width 99 height 11
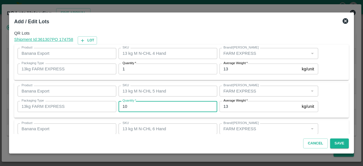
type input "10"
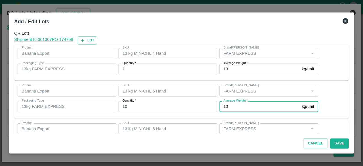
scroll to position [63, 0]
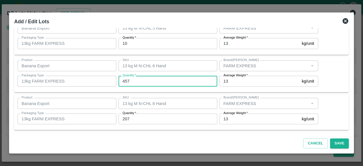
type input "457"
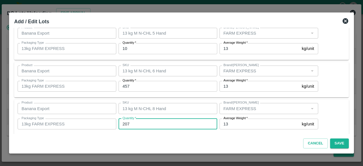
scroll to position [101, 0]
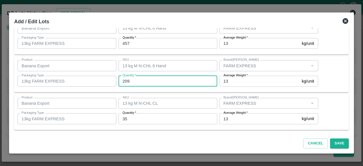
type input "209"
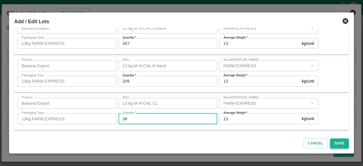
type input "38"
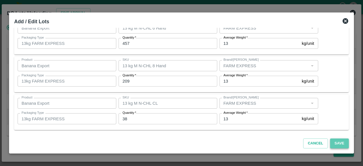
click at [340, 142] on button "Save" at bounding box center [339, 143] width 19 height 10
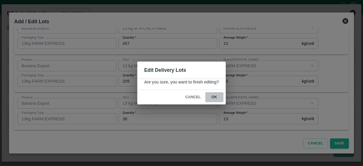
click at [215, 97] on button "ok" at bounding box center [214, 97] width 18 height 10
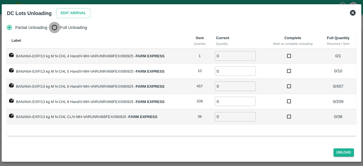
click at [58, 27] on input "Full Unloading" at bounding box center [54, 27] width 11 height 11
radio input "true"
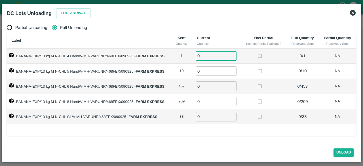
click at [201, 57] on input "0" at bounding box center [216, 55] width 41 height 9
type input "1"
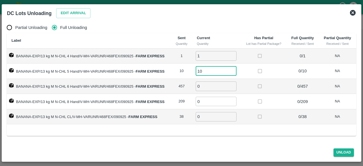
type input "10"
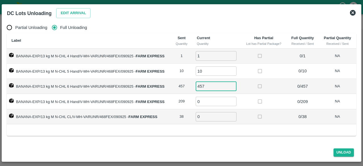
type input "457"
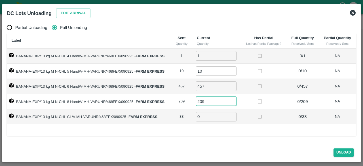
type input "209"
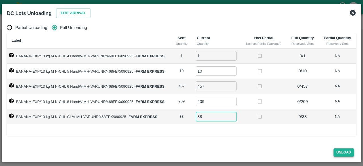
type input "38"
click at [342, 153] on button "Unload" at bounding box center [343, 152] width 20 height 8
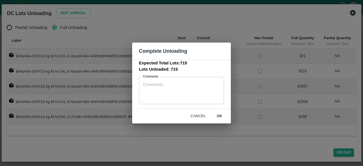
click at [221, 114] on button "ok" at bounding box center [219, 116] width 18 height 10
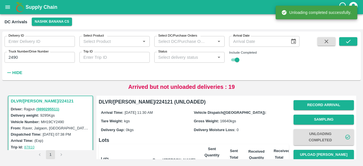
scroll to position [44, 0]
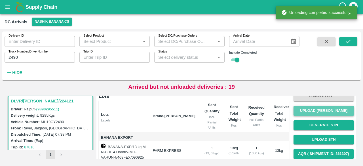
click at [318, 110] on button "Upload [PERSON_NAME]" at bounding box center [323, 111] width 60 height 10
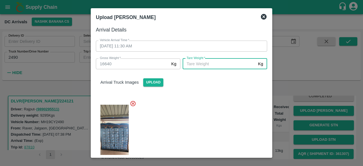
click at [206, 62] on input "[PERSON_NAME]   *" at bounding box center [219, 63] width 73 height 11
type input "7190"
click at [218, 117] on div at bounding box center [179, 135] width 176 height 78
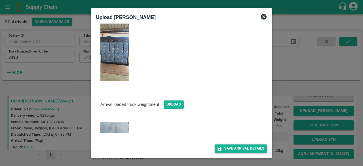
click at [236, 150] on button "Save Arrival Details" at bounding box center [241, 148] width 52 height 8
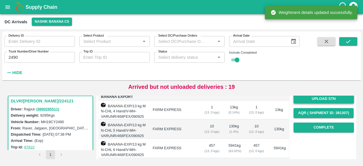
scroll to position [85, 0]
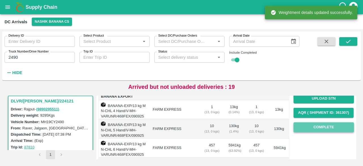
click at [321, 126] on button "Complete" at bounding box center [323, 127] width 60 height 10
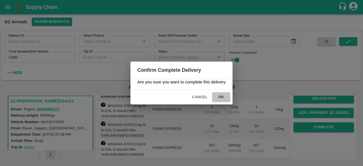
click at [221, 96] on button "ok" at bounding box center [221, 97] width 18 height 10
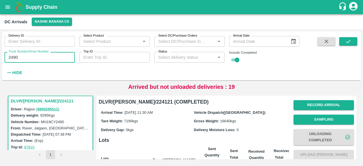
click at [13, 56] on input "2490" at bounding box center [40, 57] width 70 height 11
type input "1894"
click at [347, 42] on icon "submit" at bounding box center [348, 41] width 6 height 6
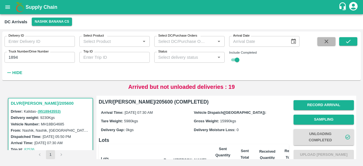
click at [329, 42] on icon "button" at bounding box center [326, 41] width 6 height 6
checkbox input "false"
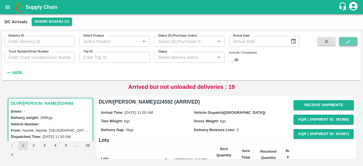
click at [352, 43] on button "submit" at bounding box center [348, 41] width 18 height 9
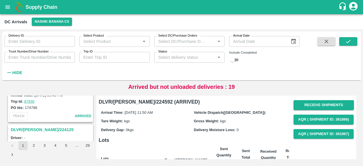
scroll to position [1805, 0]
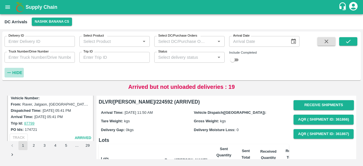
click at [14, 71] on strong "Hide" at bounding box center [17, 72] width 10 height 5
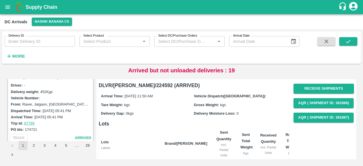
click at [35, 145] on button "2" at bounding box center [33, 145] width 9 height 9
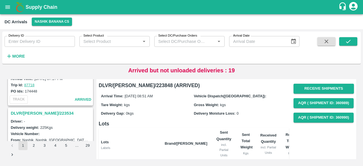
scroll to position [195, 0]
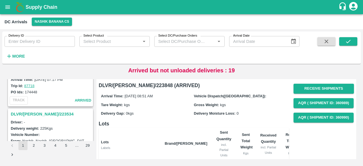
click at [36, 113] on h3 "DLVR/[PERSON_NAME]/223534" at bounding box center [51, 113] width 81 height 7
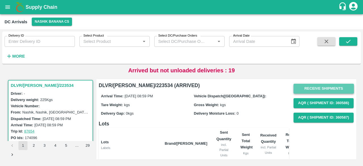
click at [320, 89] on button "Receive Shipments" at bounding box center [323, 89] width 60 height 10
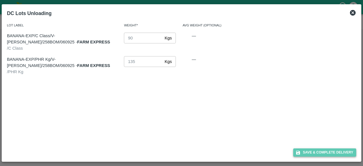
click at [324, 149] on button "Save & Complete Delivery" at bounding box center [324, 152] width 63 height 8
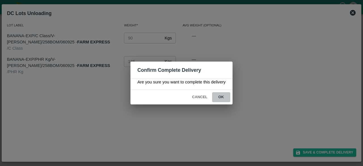
click at [221, 96] on button "ok" at bounding box center [221, 97] width 18 height 10
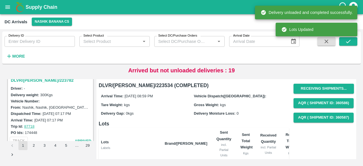
scroll to position [150, 0]
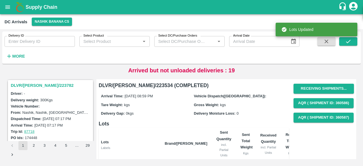
click at [32, 85] on h3 "DLVR/[PERSON_NAME]/223782" at bounding box center [51, 85] width 81 height 7
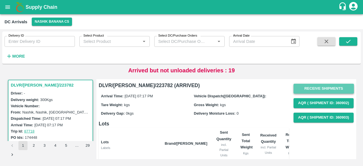
click at [318, 88] on button "Receive Shipments" at bounding box center [323, 89] width 60 height 10
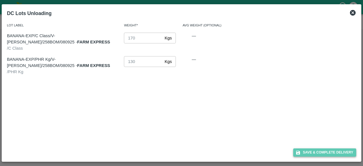
click at [324, 154] on button "Save & Complete Delivery" at bounding box center [324, 152] width 63 height 8
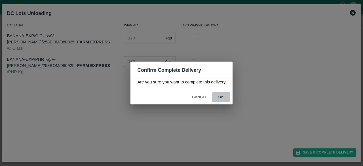
click at [221, 97] on button "ok" at bounding box center [221, 97] width 18 height 10
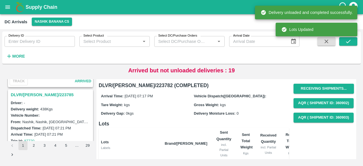
scroll to position [66, 0]
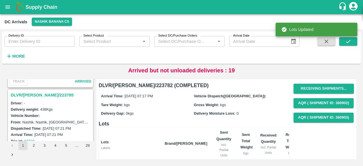
click at [33, 92] on h3 "DLVR/[PERSON_NAME]/223785" at bounding box center [51, 94] width 81 height 7
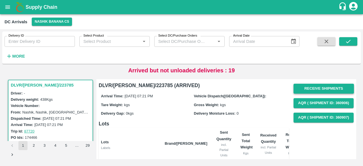
scroll to position [0, 0]
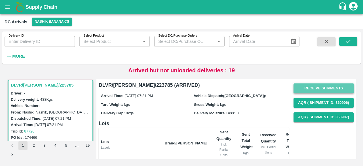
click at [320, 87] on button "Receive Shipments" at bounding box center [323, 88] width 60 height 10
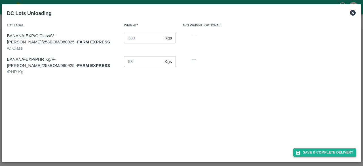
click at [323, 153] on button "Save & Complete Delivery" at bounding box center [324, 152] width 63 height 8
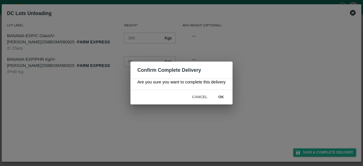
click at [221, 96] on button "ok" at bounding box center [221, 97] width 18 height 10
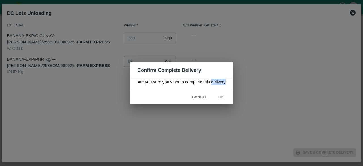
drag, startPoint x: 221, startPoint y: 96, endPoint x: 97, endPoint y: 107, distance: 123.8
click at [97, 107] on div "Confirm Complete Delivery Are you sure you want to complete this delivery Cance…" at bounding box center [181, 83] width 363 height 166
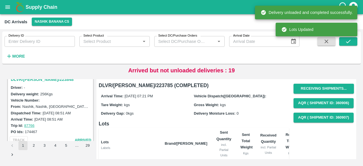
scroll to position [7, 0]
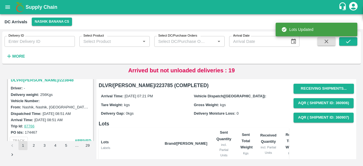
click at [36, 81] on h3 "DLVR/[PERSON_NAME]/223848" at bounding box center [51, 79] width 81 height 7
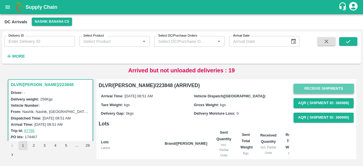
click at [321, 88] on button "Receive Shipments" at bounding box center [323, 89] width 60 height 10
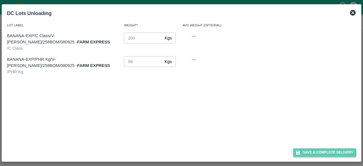
click at [325, 152] on button "Save & Complete Delivery" at bounding box center [324, 152] width 63 height 8
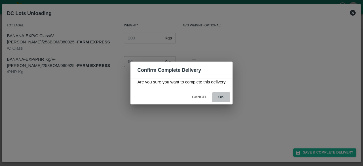
click at [222, 98] on button "ok" at bounding box center [221, 97] width 18 height 10
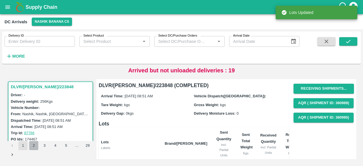
click at [32, 146] on button "2" at bounding box center [33, 145] width 9 height 9
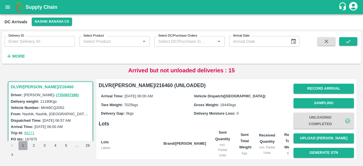
click at [23, 144] on button "1" at bounding box center [22, 145] width 9 height 9
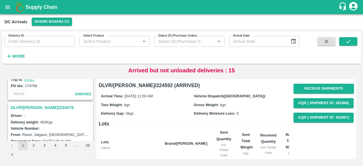
scroll to position [1757, 0]
click at [45, 104] on h3 "DLVR/[PERSON_NAME]/224079" at bounding box center [51, 107] width 81 height 7
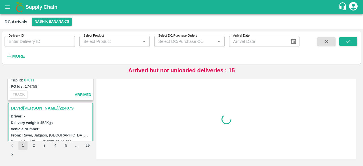
scroll to position [1776, 0]
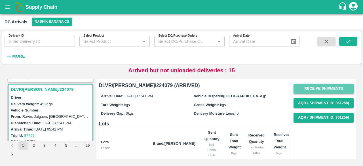
click at [329, 87] on button "Receive Shipments" at bounding box center [323, 89] width 60 height 10
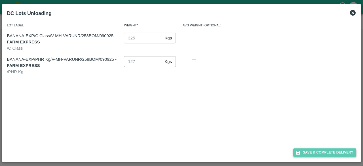
click at [327, 151] on button "Save & Complete Delivery" at bounding box center [324, 152] width 63 height 8
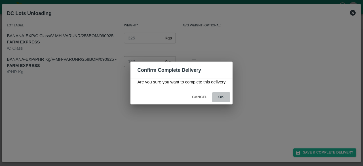
click at [220, 96] on button "ok" at bounding box center [221, 97] width 18 height 10
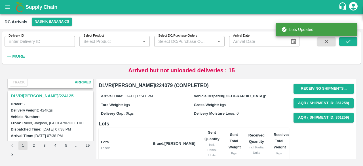
click at [42, 92] on h3 "DLVR/[PERSON_NAME]/224125" at bounding box center [51, 95] width 81 height 7
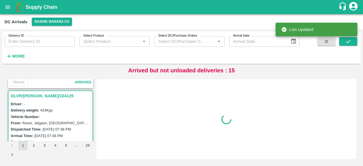
scroll to position [1702, 0]
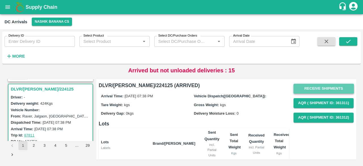
click at [322, 88] on button "Receive Shipments" at bounding box center [323, 89] width 60 height 10
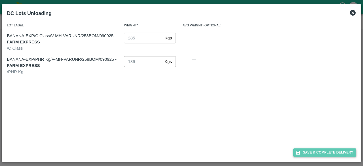
click at [328, 153] on button "Save & Complete Delivery" at bounding box center [324, 152] width 63 height 8
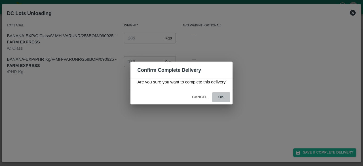
click at [222, 97] on button "ok" at bounding box center [221, 97] width 18 height 10
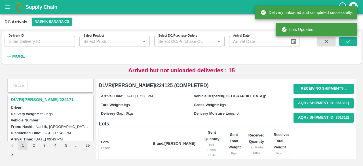
scroll to position [1617, 0]
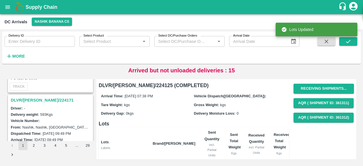
click at [37, 98] on h3 "DLVR/[PERSON_NAME]/224171" at bounding box center [51, 99] width 81 height 7
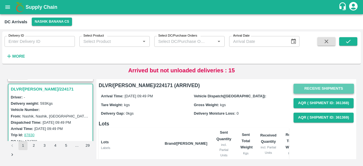
click at [320, 89] on button "Receive Shipments" at bounding box center [323, 89] width 60 height 10
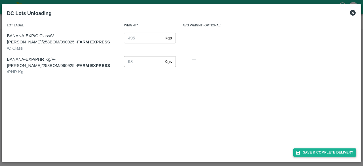
click at [328, 149] on button "Save & Complete Delivery" at bounding box center [324, 152] width 63 height 8
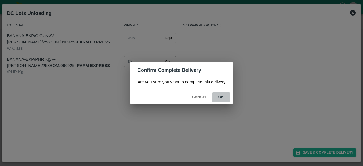
click at [221, 95] on button "ok" at bounding box center [221, 97] width 18 height 10
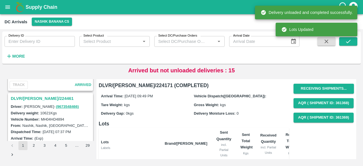
scroll to position [1544, 0]
click at [41, 95] on h3 "DLVR/[PERSON_NAME]/224461" at bounding box center [51, 98] width 81 height 7
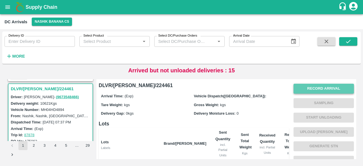
click at [324, 86] on button "Record Arrival" at bounding box center [323, 89] width 60 height 10
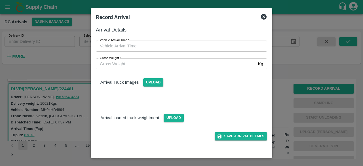
type input "DD/MM/YYYY hh:mm aa"
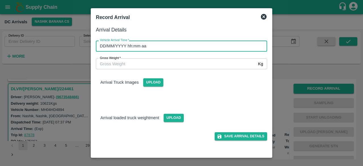
click at [161, 43] on input "DD/MM/YYYY hh:mm aa" at bounding box center [179, 46] width 167 height 11
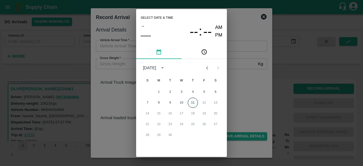
click at [191, 102] on button "11" at bounding box center [193, 103] width 10 height 10
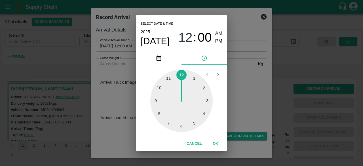
click at [182, 126] on div at bounding box center [181, 100] width 62 height 62
click at [203, 88] on div at bounding box center [181, 100] width 62 height 62
type input "[DATE] 06:10 AM"
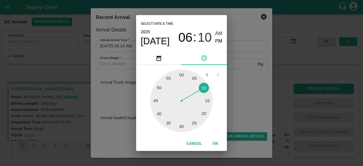
click at [239, 89] on div "Select date & time [DATE] 06 : 10 AM PM 05 10 15 20 25 30 35 40 45 50 55 00 Can…" at bounding box center [181, 83] width 363 height 166
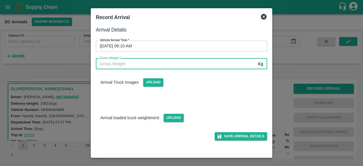
click at [124, 67] on input "Gross Weight   *" at bounding box center [176, 63] width 160 height 11
type input "17810"
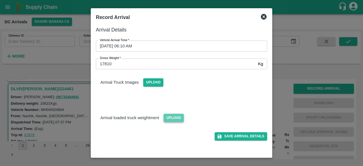
click at [176, 119] on span "Upload" at bounding box center [174, 118] width 20 height 8
click at [0, 0] on input "Upload" at bounding box center [0, 0] width 0 height 0
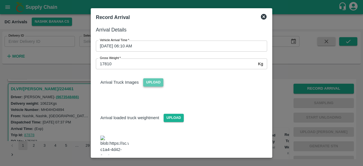
click at [153, 83] on span "Upload" at bounding box center [153, 82] width 20 height 8
click at [0, 0] on input "Upload" at bounding box center [0, 0] width 0 height 0
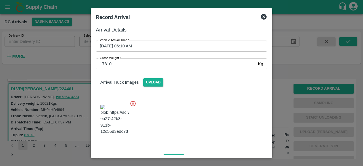
scroll to position [63, 0]
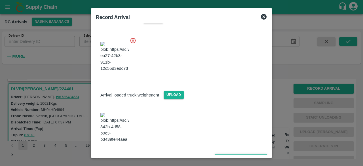
click at [236, 154] on button "Save Arrival Details" at bounding box center [241, 158] width 52 height 8
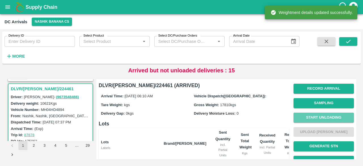
click at [316, 117] on button "Start Unloading" at bounding box center [323, 118] width 60 height 10
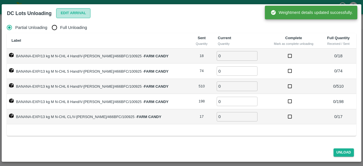
click at [73, 13] on button "Edit Arrival" at bounding box center [73, 13] width 35 height 10
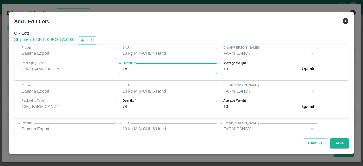
click at [125, 68] on input "18" at bounding box center [168, 69] width 99 height 11
type input "16"
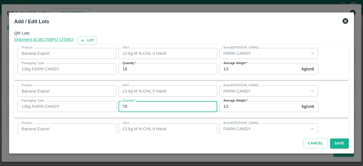
type input "78"
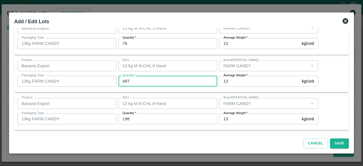
type input "487"
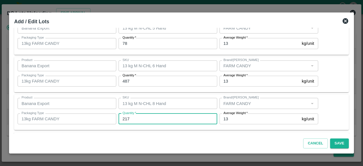
type input "217"
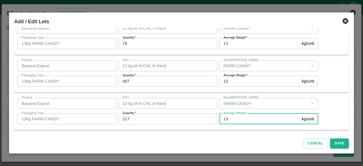
scroll to position [101, 0]
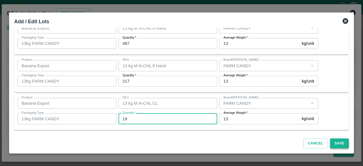
type input "19"
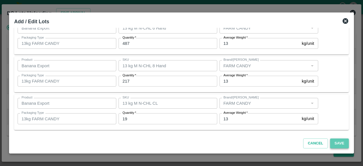
click at [340, 144] on button "Save" at bounding box center [339, 143] width 19 height 10
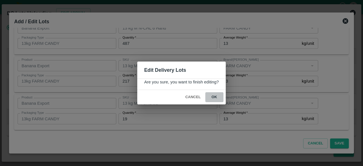
click at [214, 98] on button "ok" at bounding box center [214, 97] width 18 height 10
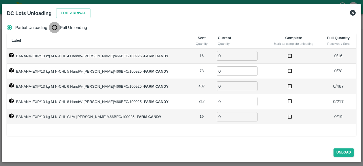
click at [53, 29] on input "Full Unloading" at bounding box center [54, 27] width 11 height 11
radio input "true"
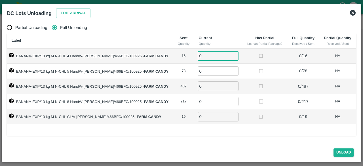
click at [202, 58] on input "0" at bounding box center [218, 55] width 41 height 9
type input "16"
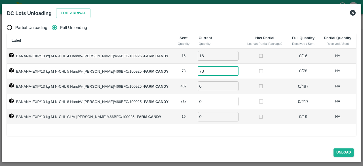
type input "78"
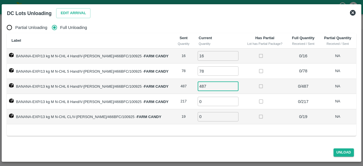
type input "487"
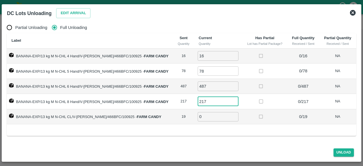
type input "217"
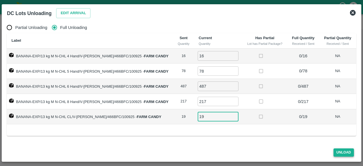
type input "19"
click at [341, 156] on button "Unload" at bounding box center [343, 152] width 20 height 8
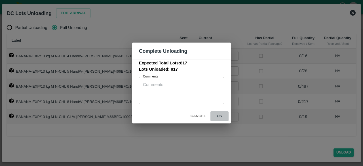
click at [218, 116] on button "ok" at bounding box center [219, 116] width 18 height 10
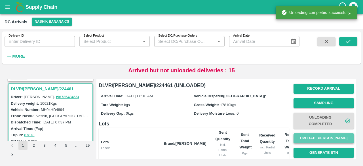
click at [324, 138] on button "Upload [PERSON_NAME]" at bounding box center [323, 138] width 60 height 10
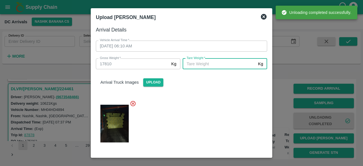
click at [210, 64] on input "[PERSON_NAME]   *" at bounding box center [219, 63] width 73 height 11
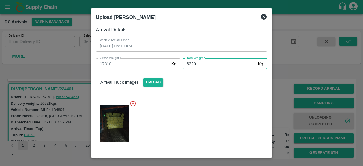
type input "6320"
click at [218, 105] on div at bounding box center [179, 122] width 176 height 52
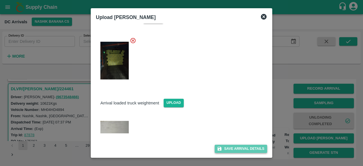
click at [234, 147] on button "Save Arrival Details" at bounding box center [241, 149] width 52 height 8
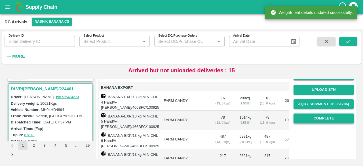
scroll to position [78, 0]
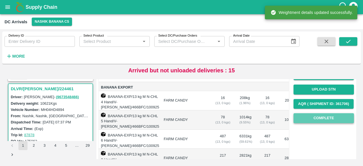
click at [318, 116] on button "Complete" at bounding box center [323, 118] width 60 height 10
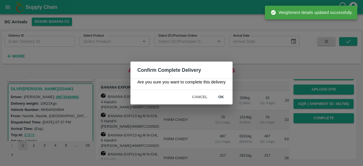
click at [223, 93] on button "ok" at bounding box center [221, 97] width 18 height 10
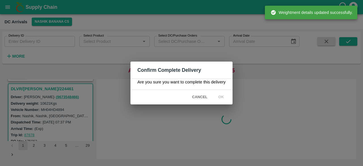
scroll to position [0, 0]
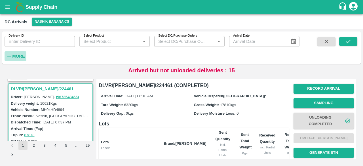
click at [13, 58] on strong "More" at bounding box center [18, 56] width 13 height 5
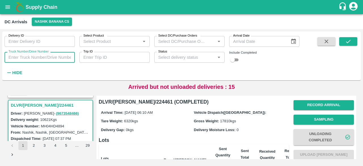
click at [23, 56] on input "Truck Number/Drive Number" at bounding box center [40, 57] width 70 height 11
type input "8173"
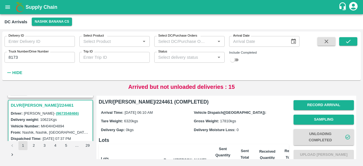
click at [235, 61] on input "checkbox" at bounding box center [232, 59] width 20 height 7
checkbox input "true"
click at [348, 41] on icon "submit" at bounding box center [348, 41] width 6 height 6
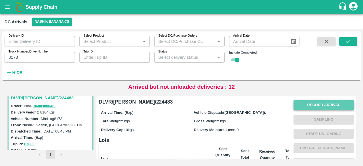
click at [312, 102] on button "Record Arrival" at bounding box center [323, 105] width 60 height 10
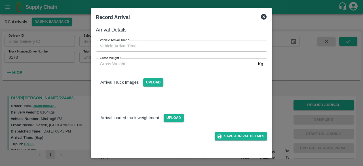
type input "DD/MM/YYYY hh:mm aa"
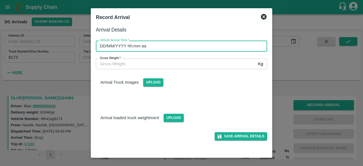
click at [175, 46] on input "DD/MM/YYYY hh:mm aa" at bounding box center [179, 46] width 167 height 11
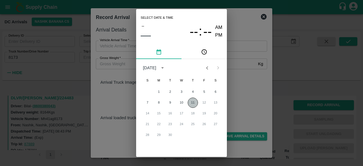
click at [192, 102] on button "11" at bounding box center [193, 103] width 10 height 10
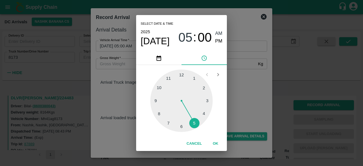
drag, startPoint x: 193, startPoint y: 122, endPoint x: 197, endPoint y: 122, distance: 3.4
click at [197, 122] on div at bounding box center [181, 100] width 62 height 62
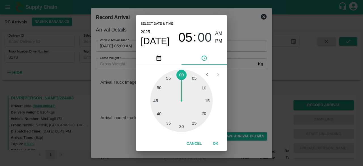
click at [205, 88] on div at bounding box center [181, 100] width 62 height 62
type input "[DATE] 05:10 AM"
click at [222, 86] on div "05 10 15 20 25 30 35 40 45 50 55 00" at bounding box center [182, 100] width 82 height 62
click at [235, 88] on div "Select date & time [DATE] 05 : 10 AM PM 05 10 15 20 25 30 35 40 45 50 55 00 Can…" at bounding box center [181, 83] width 363 height 166
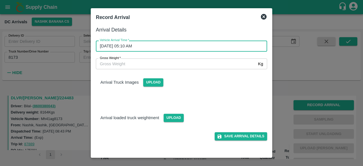
click at [142, 68] on input "Gross Weight   *" at bounding box center [176, 63] width 160 height 11
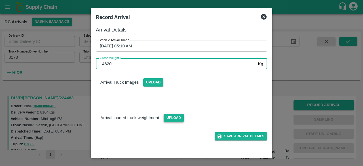
type input "14620"
click at [173, 119] on span "Upload" at bounding box center [174, 118] width 20 height 8
click at [0, 0] on input "Upload" at bounding box center [0, 0] width 0 height 0
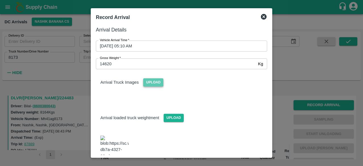
click at [156, 82] on span "Upload" at bounding box center [153, 82] width 20 height 8
click at [0, 0] on input "Upload" at bounding box center [0, 0] width 0 height 0
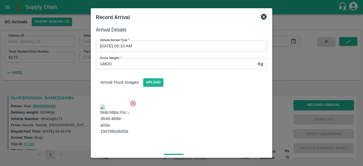
scroll to position [66, 0]
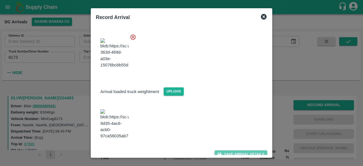
click at [240, 150] on button "Save Arrival Details" at bounding box center [241, 154] width 52 height 8
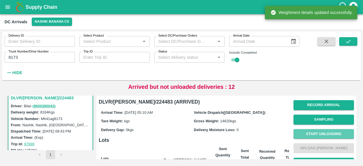
click at [318, 134] on button "Start Unloading" at bounding box center [323, 134] width 60 height 10
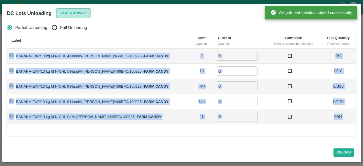
click at [74, 11] on button "Edit Arrival" at bounding box center [73, 13] width 35 height 10
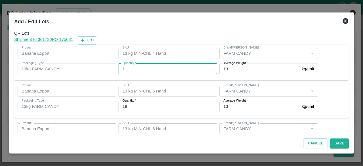
click at [130, 67] on input "1" at bounding box center [168, 69] width 99 height 11
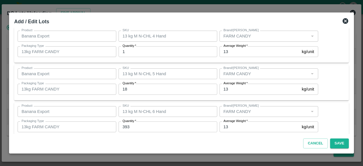
scroll to position [17, 0]
click at [124, 125] on input "393" at bounding box center [168, 127] width 99 height 11
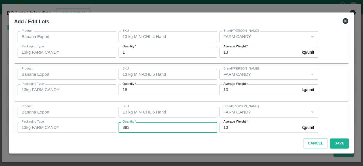
click at [124, 125] on input "393" at bounding box center [168, 127] width 99 height 11
type input "331"
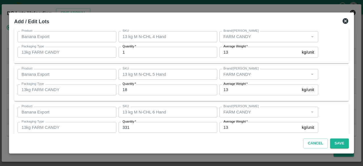
scroll to position [101, 0]
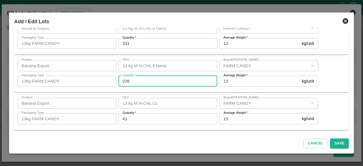
type input "226"
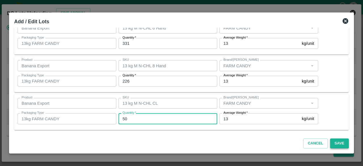
type input "50"
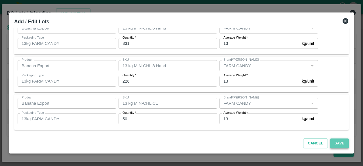
click at [338, 143] on button "Save" at bounding box center [339, 143] width 19 height 10
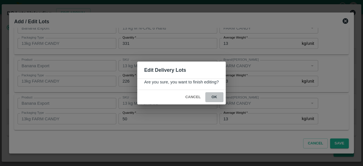
click at [214, 98] on button "ok" at bounding box center [214, 97] width 18 height 10
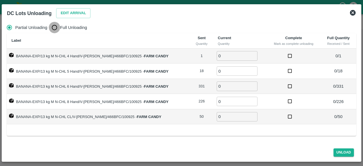
click at [54, 31] on input "Full Unloading" at bounding box center [54, 27] width 11 height 11
radio input "true"
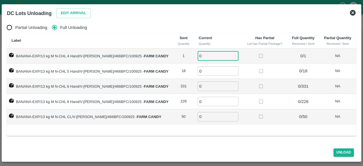
click at [201, 59] on input "0" at bounding box center [218, 55] width 41 height 9
type input "1"
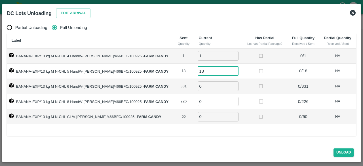
type input "18"
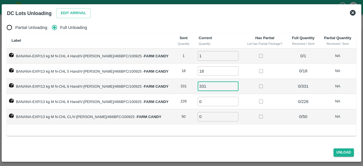
type input "331"
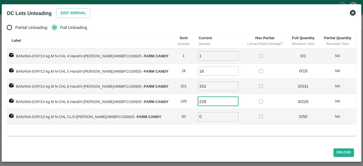
type input "226"
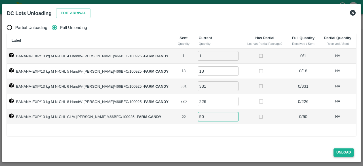
type input "50"
click at [343, 152] on button "Unload" at bounding box center [343, 152] width 20 height 8
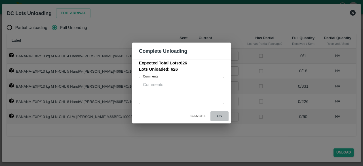
click at [218, 115] on button "ok" at bounding box center [219, 116] width 18 height 10
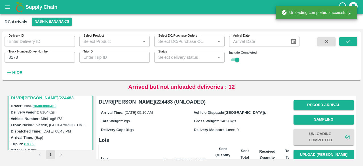
scroll to position [45, 0]
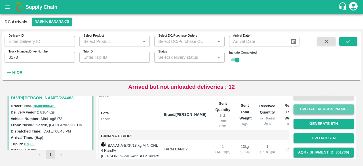
click at [325, 110] on button "Upload [PERSON_NAME]" at bounding box center [323, 109] width 60 height 10
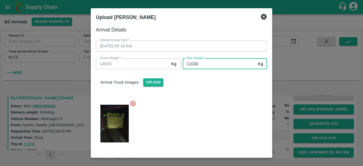
type input "11030"
click at [214, 122] on div at bounding box center [179, 122] width 176 height 52
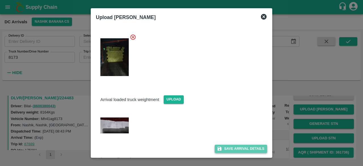
click at [233, 146] on button "Save Arrival Details" at bounding box center [241, 149] width 52 height 8
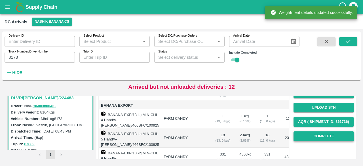
scroll to position [76, 0]
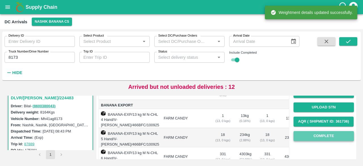
click at [317, 135] on button "Complete" at bounding box center [323, 136] width 60 height 10
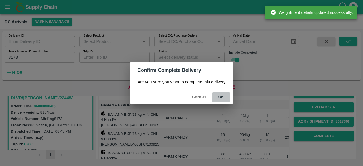
click at [223, 95] on button "ok" at bounding box center [221, 97] width 18 height 10
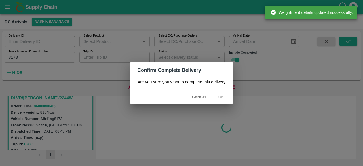
scroll to position [0, 0]
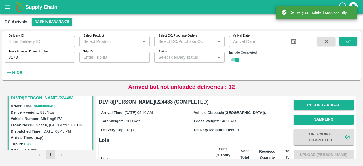
click at [11, 56] on input "8173" at bounding box center [40, 57] width 70 height 11
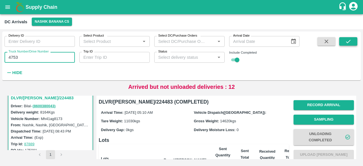
type input "4753"
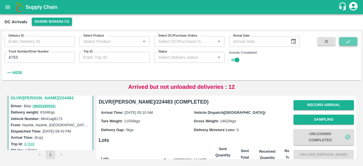
click at [346, 41] on icon "submit" at bounding box center [348, 41] width 6 height 6
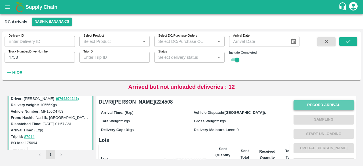
click at [327, 100] on button "Record Arrival" at bounding box center [323, 105] width 60 height 10
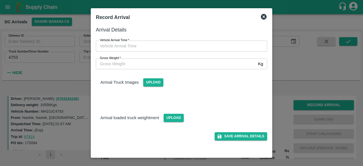
type input "DD/MM/YYYY hh:mm aa"
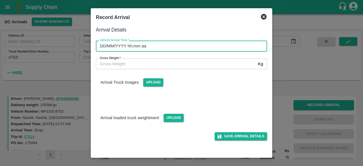
click at [209, 43] on input "DD/MM/YYYY hh:mm aa" at bounding box center [179, 46] width 167 height 11
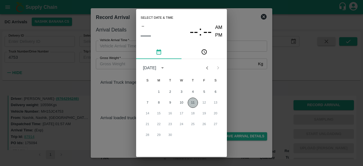
click at [191, 101] on button "11" at bounding box center [193, 103] width 10 height 10
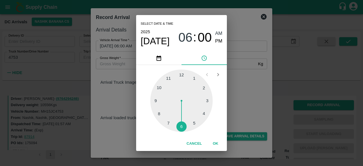
drag, startPoint x: 181, startPoint y: 127, endPoint x: 260, endPoint y: 96, distance: 85.6
click at [260, 96] on div "Select date & time [DATE] 06 : 00 AM PM 1 2 3 4 5 6 7 8 9 10 11 12 Cancel OK" at bounding box center [181, 83] width 363 height 166
type input "[DATE] 06:00 AM"
drag, startPoint x: 260, startPoint y: 96, endPoint x: 179, endPoint y: 122, distance: 85.0
click at [179, 122] on div "Select date & time [DATE] 06 : 00 AM PM 1 2 3 4 5 6 7 8 9 10 11 12 Cancel OK" at bounding box center [181, 83] width 363 height 166
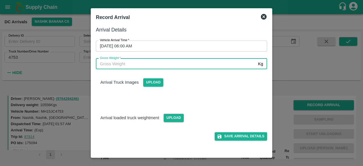
click at [114, 66] on input "Gross Weight   *" at bounding box center [176, 63] width 160 height 11
type input "18495"
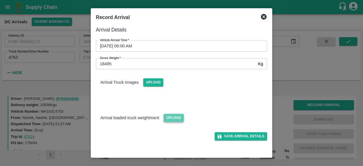
click at [170, 117] on span "Upload" at bounding box center [174, 118] width 20 height 8
click at [0, 0] on input "Upload" at bounding box center [0, 0] width 0 height 0
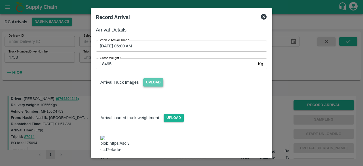
click at [152, 86] on span "Upload" at bounding box center [153, 82] width 20 height 8
click at [0, 0] on input "Upload" at bounding box center [0, 0] width 0 height 0
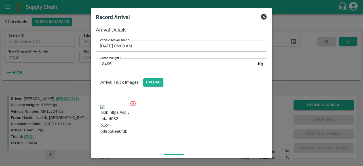
scroll to position [59, 0]
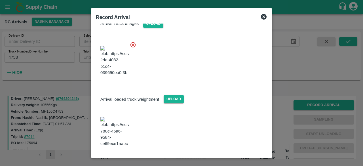
click at [238, 158] on button "Save Arrival Details" at bounding box center [241, 162] width 52 height 8
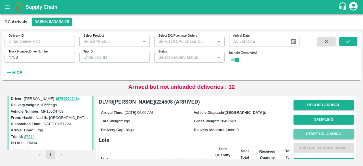
click at [319, 132] on button "Start Unloading" at bounding box center [323, 134] width 60 height 10
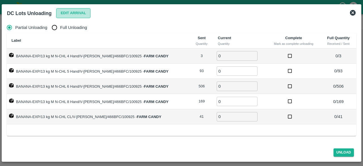
click at [74, 10] on button "Edit Arrival" at bounding box center [73, 13] width 35 height 10
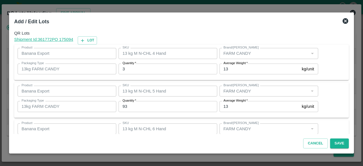
click at [138, 67] on input "3" at bounding box center [168, 69] width 99 height 11
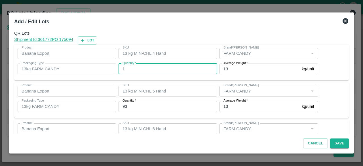
type input "1"
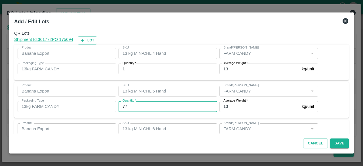
type input "77"
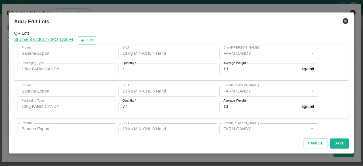
scroll to position [63, 0]
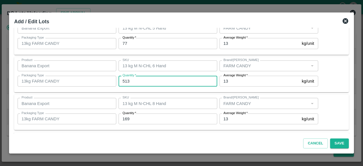
type input "513"
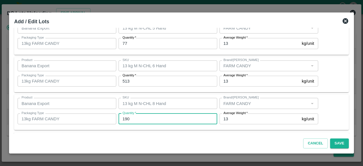
type input "190"
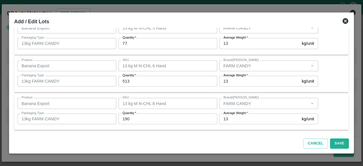
scroll to position [101, 0]
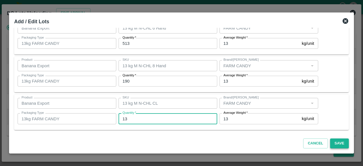
type input "13"
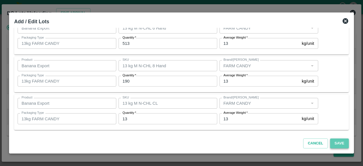
click at [341, 144] on button "Save" at bounding box center [339, 143] width 19 height 10
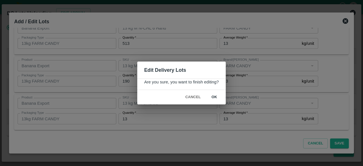
click at [212, 96] on button "ok" at bounding box center [214, 97] width 18 height 10
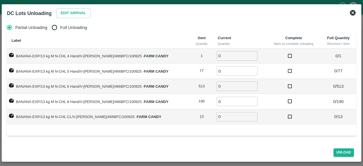
drag, startPoint x: 56, startPoint y: 26, endPoint x: 122, endPoint y: 41, distance: 68.0
click at [122, 41] on div "Partial Unloading Full Unloading Label Sent Quantity Current Quantity Complete …" at bounding box center [181, 73] width 349 height 103
click at [53, 30] on input "Full Unloading" at bounding box center [54, 27] width 11 height 11
radio input "true"
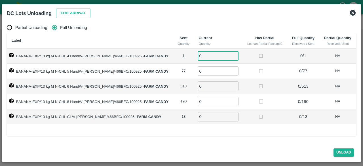
click at [205, 56] on input "0" at bounding box center [218, 55] width 41 height 9
type input "1"
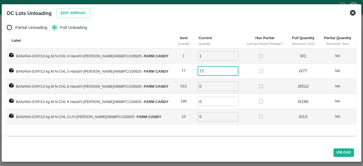
type input "77"
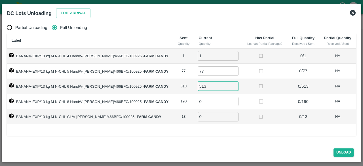
type input "513"
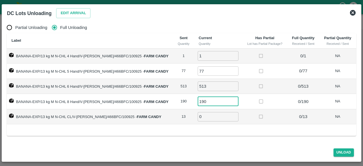
type input "190"
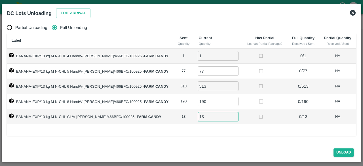
type input "13"
click at [339, 153] on button "Unload" at bounding box center [343, 152] width 20 height 8
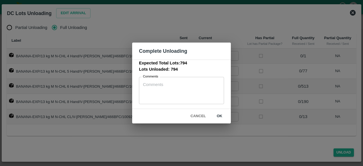
click at [220, 115] on button "ok" at bounding box center [219, 116] width 18 height 10
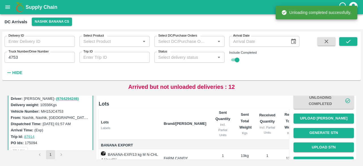
scroll to position [37, 0]
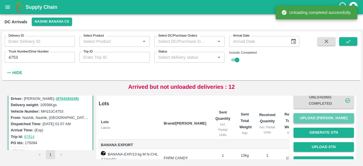
click at [318, 117] on button "Upload [PERSON_NAME]" at bounding box center [323, 118] width 60 height 10
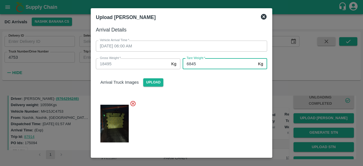
scroll to position [59, 0]
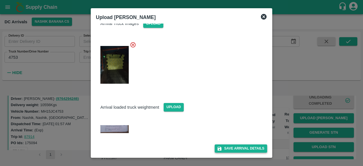
type input "6845"
click at [238, 146] on button "Save Arrival Details" at bounding box center [241, 148] width 52 height 8
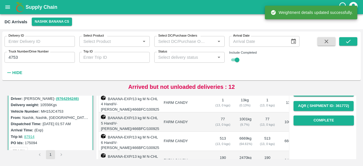
scroll to position [94, 0]
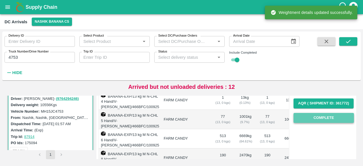
click at [317, 115] on button "Complete" at bounding box center [323, 118] width 60 height 10
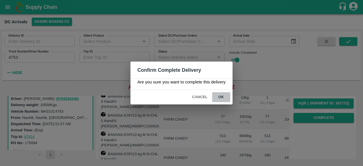
click at [222, 97] on button "ok" at bounding box center [221, 97] width 18 height 10
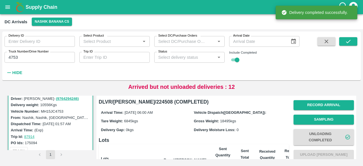
click at [12, 58] on input "4753" at bounding box center [40, 57] width 70 height 11
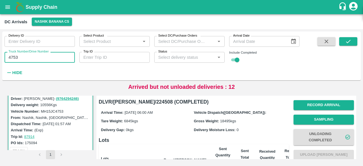
click at [12, 58] on input "4753" at bounding box center [40, 57] width 70 height 11
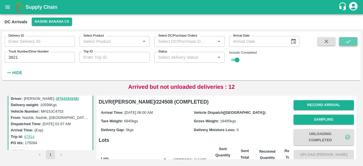
click at [349, 44] on icon "submit" at bounding box center [348, 41] width 6 height 6
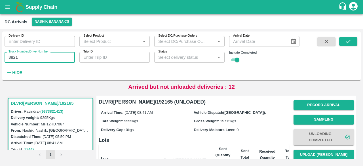
click at [11, 57] on input "3821" at bounding box center [40, 57] width 70 height 11
type input "2821"
click at [347, 42] on icon "submit" at bounding box center [348, 41] width 6 height 6
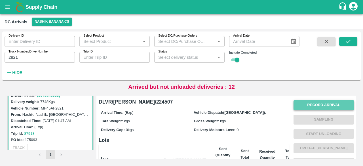
click at [313, 107] on button "Record Arrival" at bounding box center [323, 105] width 60 height 10
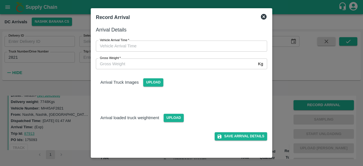
type input "DD/MM/YYYY hh:mm aa"
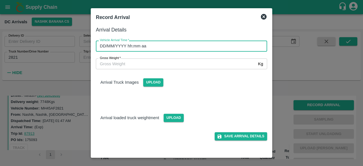
click at [192, 46] on input "DD/MM/YYYY hh:mm aa" at bounding box center [179, 46] width 167 height 11
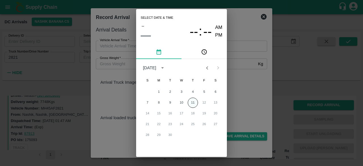
click at [191, 102] on button "11" at bounding box center [193, 103] width 10 height 10
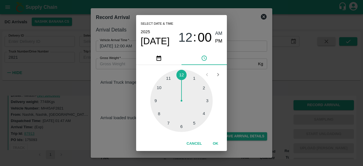
click at [194, 123] on div at bounding box center [181, 100] width 62 height 62
type input "[DATE] 05:00 AM"
click at [252, 89] on div "Select date & time [DATE] 05 : 00 AM PM 05 10 15 20 25 30 35 40 45 50 55 00 Can…" at bounding box center [181, 83] width 363 height 166
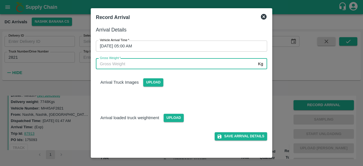
click at [128, 65] on input "Gross Weight   *" at bounding box center [176, 63] width 160 height 11
type input "13790"
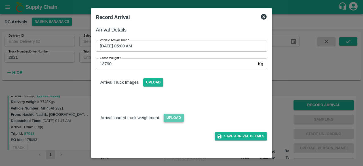
click at [176, 118] on span "Upload" at bounding box center [174, 118] width 20 height 8
click at [0, 0] on input "Upload" at bounding box center [0, 0] width 0 height 0
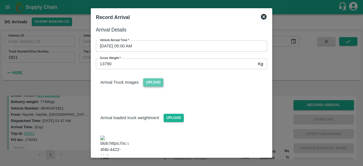
click at [153, 84] on span "Upload" at bounding box center [153, 82] width 20 height 8
click at [0, 0] on input "Upload" at bounding box center [0, 0] width 0 height 0
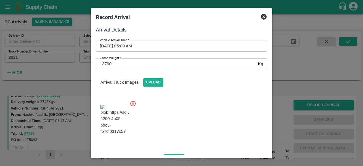
scroll to position [59, 0]
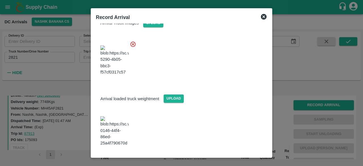
click at [236, 157] on button "Save Arrival Details" at bounding box center [241, 161] width 52 height 8
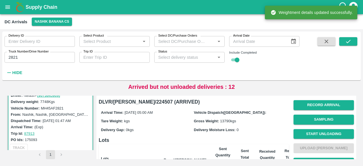
click at [313, 132] on button "Start Unloading" at bounding box center [323, 134] width 60 height 10
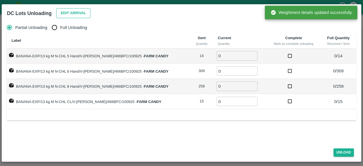
click at [69, 11] on button "Edit Arrival" at bounding box center [73, 13] width 35 height 10
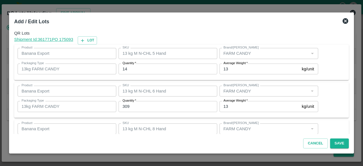
click at [124, 68] on input "14" at bounding box center [168, 69] width 99 height 11
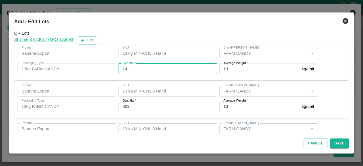
click at [124, 68] on input "14" at bounding box center [168, 69] width 99 height 11
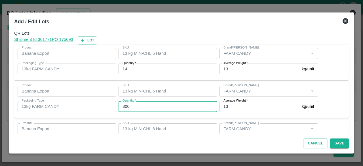
type input "300"
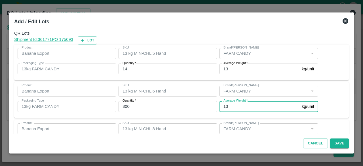
scroll to position [63, 0]
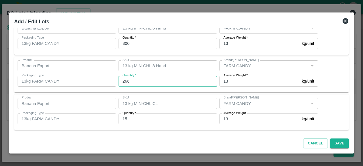
type input "266"
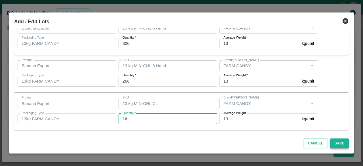
type input "16"
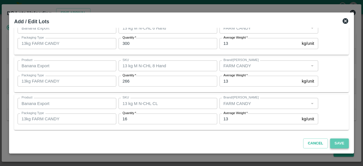
click at [336, 144] on button "Save" at bounding box center [339, 143] width 19 height 10
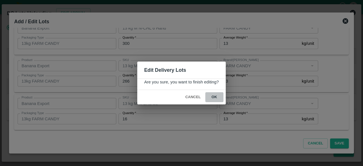
click at [213, 96] on button "ok" at bounding box center [214, 97] width 18 height 10
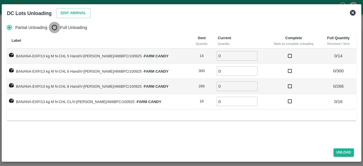
click at [54, 29] on input "Full Unloading" at bounding box center [54, 27] width 11 height 11
radio input "true"
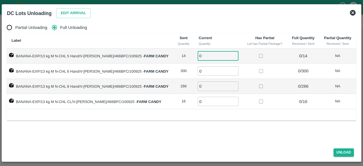
click at [198, 57] on input "0" at bounding box center [218, 55] width 41 height 9
type input "14"
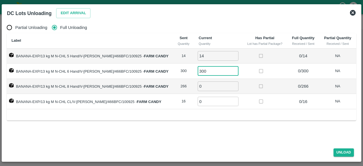
type input "300"
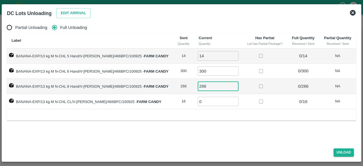
type input "266"
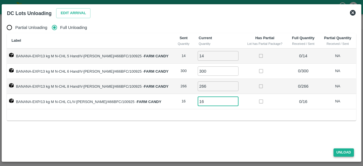
type input "16"
click at [344, 150] on button "Unload" at bounding box center [343, 152] width 20 height 8
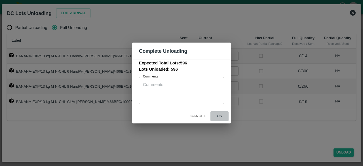
click at [220, 115] on button "ok" at bounding box center [219, 116] width 18 height 10
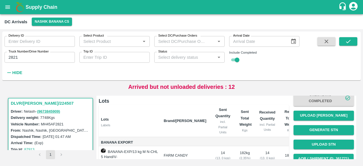
scroll to position [39, 0]
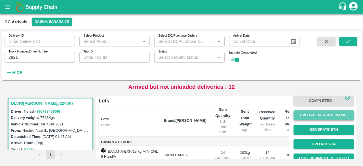
click at [318, 116] on button "Upload [PERSON_NAME]" at bounding box center [323, 115] width 60 height 10
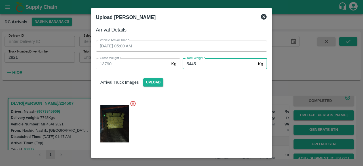
type input "5445"
click at [225, 101] on div at bounding box center [179, 122] width 176 height 52
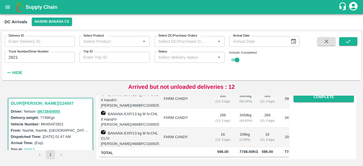
scroll to position [0, 0]
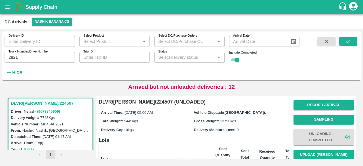
click at [13, 55] on input "2821" at bounding box center [40, 57] width 70 height 11
type input "9586"
click at [344, 42] on button "submit" at bounding box center [348, 41] width 18 height 9
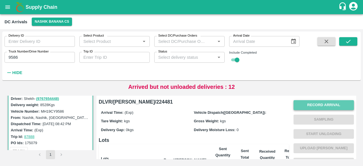
click at [316, 107] on button "Record Arrival" at bounding box center [323, 105] width 60 height 10
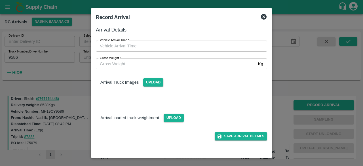
type input "DD/MM/YYYY hh:mm aa"
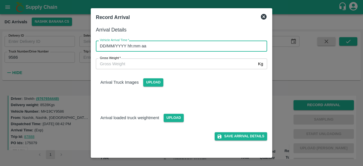
click at [188, 48] on input "DD/MM/YYYY hh:mm aa" at bounding box center [179, 46] width 167 height 11
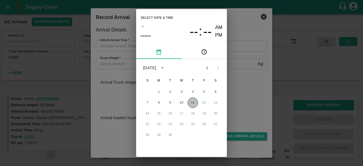
click at [194, 103] on button "11" at bounding box center [193, 103] width 10 height 10
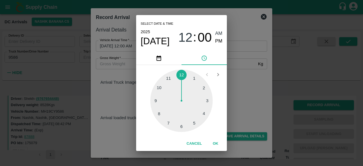
click at [170, 121] on div at bounding box center [181, 100] width 62 height 62
type input "[DATE] 07:00 AM"
click at [238, 94] on div "Select date & time [DATE] 07 : 00 AM PM 05 10 15 20 25 30 35 40 45 50 55 00 Can…" at bounding box center [181, 83] width 363 height 166
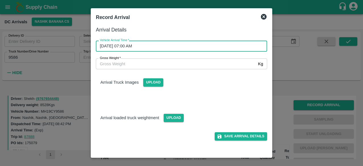
click at [112, 63] on input "Gross Weight   *" at bounding box center [176, 63] width 160 height 11
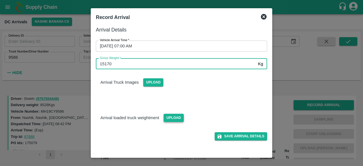
type input "15170"
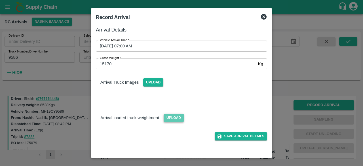
click at [166, 117] on span "Upload" at bounding box center [174, 118] width 20 height 8
click at [0, 0] on input "Upload" at bounding box center [0, 0] width 0 height 0
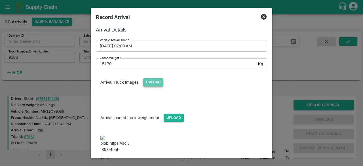
click at [151, 82] on span "Upload" at bounding box center [153, 82] width 20 height 8
click at [0, 0] on input "Upload" at bounding box center [0, 0] width 0 height 0
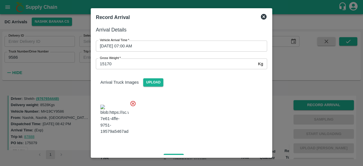
scroll to position [92, 0]
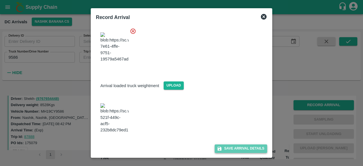
click at [236, 148] on button "Save Arrival Details" at bounding box center [241, 148] width 52 height 8
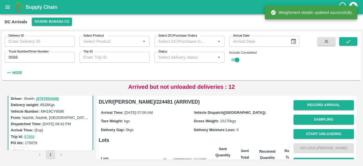
click at [324, 134] on button "Start Unloading" at bounding box center [323, 134] width 60 height 10
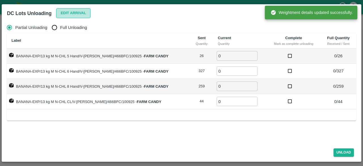
click at [72, 14] on button "Edit Arrival" at bounding box center [73, 13] width 35 height 10
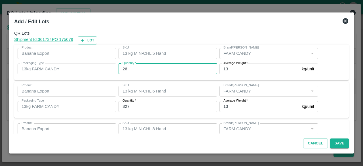
click at [125, 68] on input "26" at bounding box center [168, 69] width 99 height 11
type input "29"
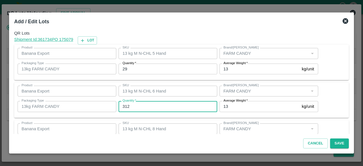
type input "312"
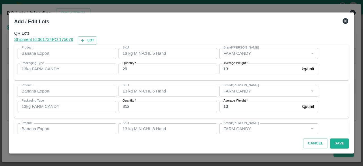
scroll to position [63, 0]
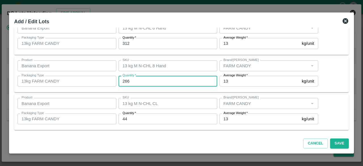
type input "266"
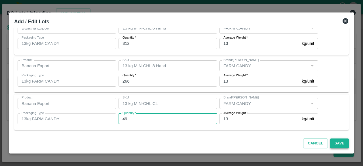
type input "49"
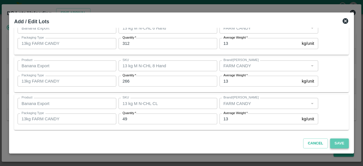
click at [336, 145] on button "Save" at bounding box center [339, 143] width 19 height 10
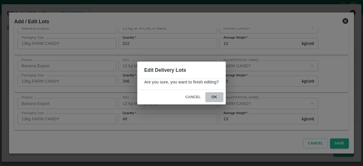
click at [213, 96] on button "ok" at bounding box center [214, 97] width 18 height 10
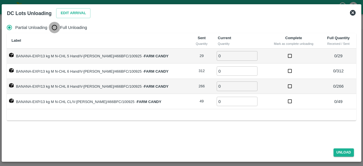
click at [55, 29] on input "Full Unloading" at bounding box center [54, 27] width 11 height 11
radio input "true"
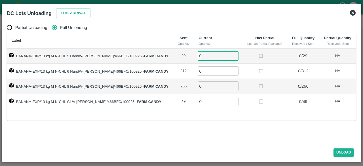
click at [208, 55] on input "0" at bounding box center [218, 55] width 41 height 9
type input "29"
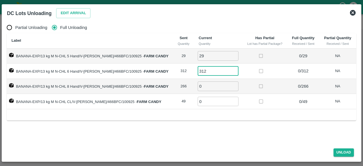
type input "312"
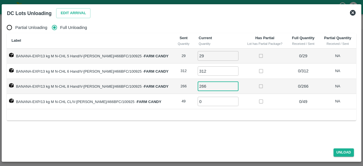
type input "266"
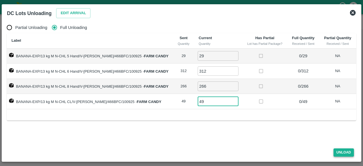
type input "49"
click at [339, 149] on button "Unload" at bounding box center [343, 152] width 20 height 8
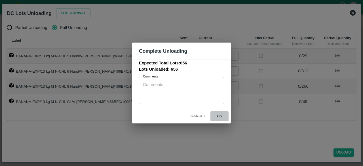
click at [219, 112] on button "ok" at bounding box center [219, 116] width 18 height 10
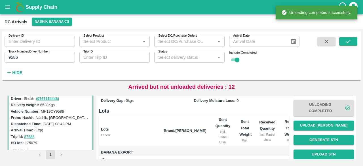
scroll to position [31, 0]
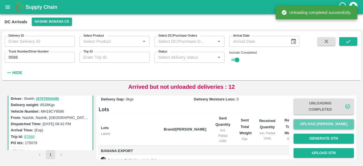
click at [320, 124] on button "Upload [PERSON_NAME]" at bounding box center [323, 124] width 60 height 10
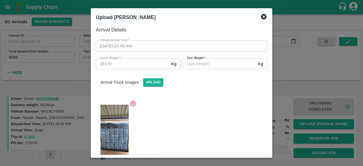
click at [205, 67] on input "[PERSON_NAME]   *" at bounding box center [219, 63] width 73 height 11
type input "5915"
click at [215, 105] on div at bounding box center [179, 135] width 176 height 78
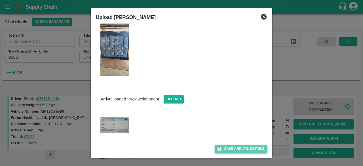
click at [240, 150] on button "Save Arrival Details" at bounding box center [241, 149] width 52 height 8
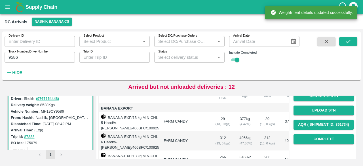
scroll to position [75, 0]
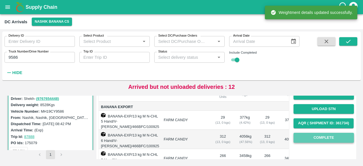
click at [324, 137] on button "Complete" at bounding box center [323, 138] width 60 height 10
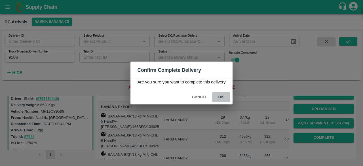
click at [224, 98] on button "ok" at bounding box center [221, 97] width 18 height 10
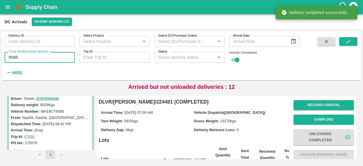
click at [13, 56] on input "9586" at bounding box center [40, 57] width 70 height 11
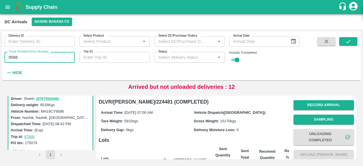
click at [13, 56] on input "9586" at bounding box center [40, 57] width 70 height 11
type input "2052"
click at [346, 39] on icon "submit" at bounding box center [348, 41] width 6 height 6
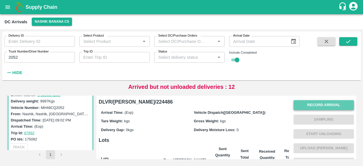
click at [337, 106] on button "Record Arrival" at bounding box center [323, 105] width 60 height 10
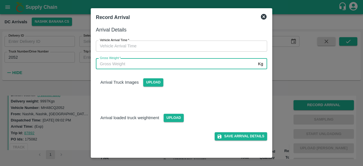
click at [168, 65] on input "Gross Weight   *" at bounding box center [176, 63] width 160 height 11
type input "17050"
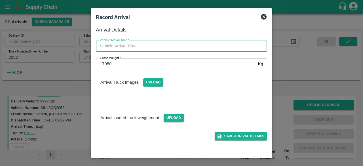
type input "DD/MM/YYYY hh:mm aa"
click at [169, 48] on input "DD/MM/YYYY hh:mm aa" at bounding box center [179, 46] width 167 height 11
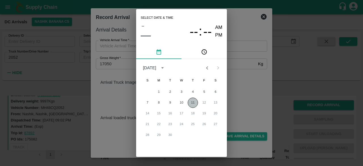
click at [190, 100] on button "11" at bounding box center [193, 103] width 10 height 10
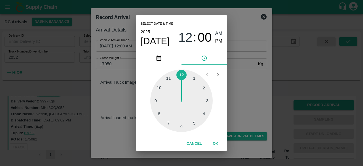
click at [167, 122] on div at bounding box center [181, 100] width 62 height 62
type input "[DATE] 07:00 AM"
click at [250, 91] on div "Select date & time [DATE] 07 : 00 AM PM 05 10 15 20 25 30 35 40 45 50 55 00 Can…" at bounding box center [181, 83] width 363 height 166
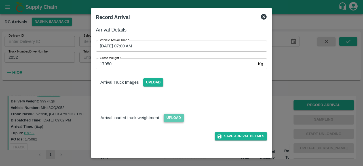
click at [176, 117] on span "Upload" at bounding box center [174, 118] width 20 height 8
click at [0, 0] on input "Upload" at bounding box center [0, 0] width 0 height 0
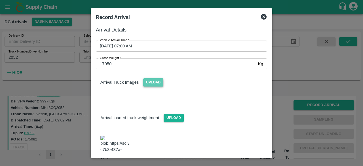
click at [153, 81] on span "Upload" at bounding box center [153, 82] width 20 height 8
click at [0, 0] on input "Upload" at bounding box center [0, 0] width 0 height 0
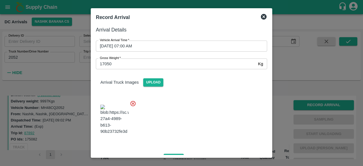
scroll to position [88, 0]
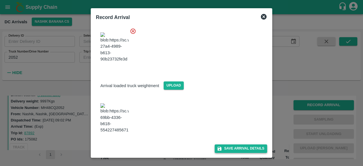
click at [237, 145] on button "Save Arrival Details" at bounding box center [241, 148] width 52 height 8
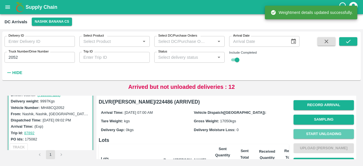
click at [320, 134] on button "Start Unloading" at bounding box center [323, 134] width 60 height 10
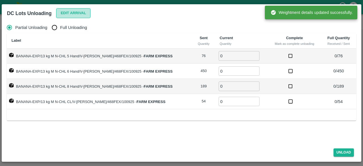
click at [70, 16] on button "Edit Arrival" at bounding box center [73, 13] width 35 height 10
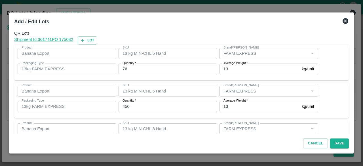
click at [125, 72] on input "76" at bounding box center [168, 69] width 99 height 11
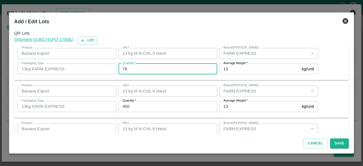
click at [125, 72] on input "76" at bounding box center [168, 69] width 99 height 11
type input "58"
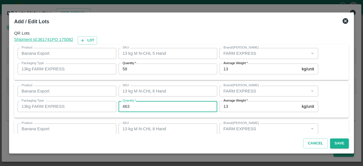
type input "463"
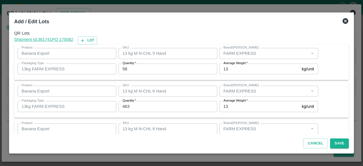
scroll to position [63, 0]
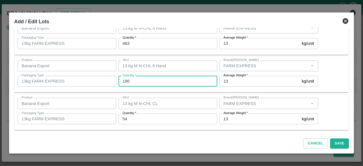
type input "190"
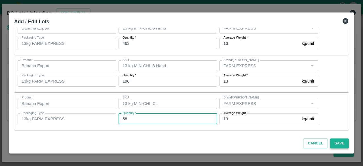
type input "58"
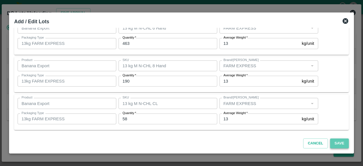
click at [336, 144] on button "Save" at bounding box center [339, 143] width 19 height 10
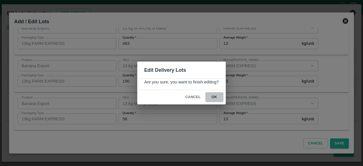
click at [214, 95] on button "ok" at bounding box center [214, 97] width 18 height 10
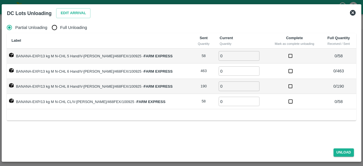
click at [54, 26] on input "Full Unloading" at bounding box center [54, 27] width 11 height 11
radio input "true"
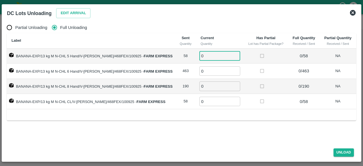
click at [203, 56] on input "0" at bounding box center [219, 55] width 41 height 9
type input "58"
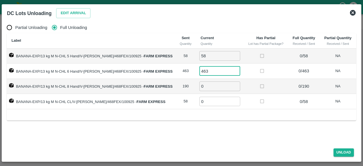
type input "463"
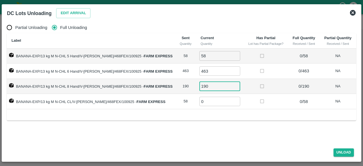
type input "190"
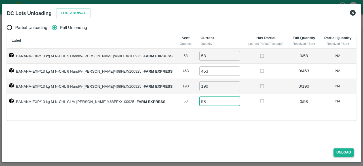
type input "58"
click at [342, 151] on button "Unload" at bounding box center [343, 152] width 20 height 8
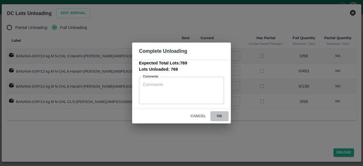
click at [219, 115] on button "ok" at bounding box center [219, 116] width 18 height 10
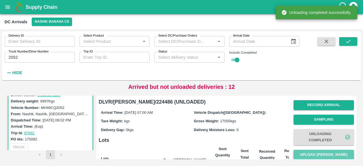
click at [323, 153] on button "Upload [PERSON_NAME]" at bounding box center [323, 155] width 60 height 10
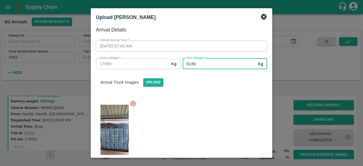
type input "6180"
click at [211, 112] on div at bounding box center [179, 135] width 176 height 78
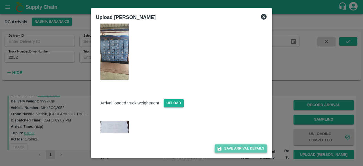
click at [234, 148] on button "Save Arrival Details" at bounding box center [241, 148] width 52 height 8
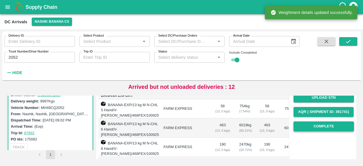
scroll to position [86, 0]
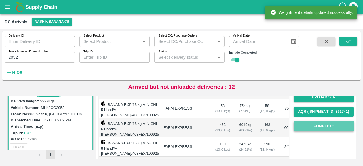
click at [318, 126] on button "Complete" at bounding box center [323, 126] width 60 height 10
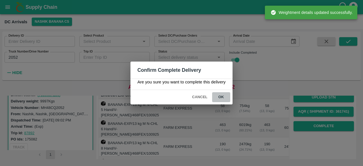
click at [221, 96] on button "ok" at bounding box center [221, 97] width 18 height 10
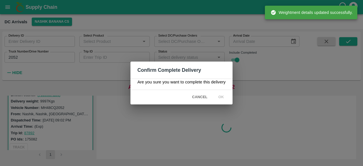
scroll to position [0, 0]
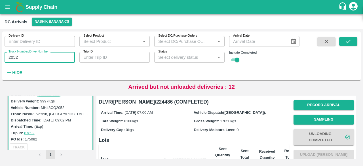
click at [12, 59] on input "2052" at bounding box center [40, 57] width 70 height 11
type input "5158"
click at [349, 42] on icon "submit" at bounding box center [348, 41] width 5 height 3
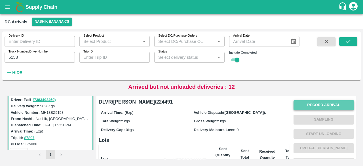
click at [320, 105] on button "Record Arrival" at bounding box center [323, 105] width 60 height 10
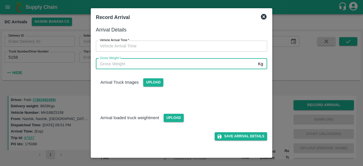
click at [162, 66] on input "Gross Weight   *" at bounding box center [176, 63] width 160 height 11
type input "16910"
type input "DD/MM/YYYY hh:mm aa"
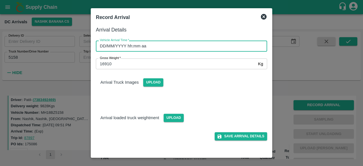
click at [156, 46] on input "DD/MM/YYYY hh:mm aa" at bounding box center [179, 46] width 167 height 11
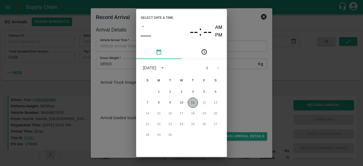
click at [190, 102] on button "11" at bounding box center [193, 103] width 10 height 10
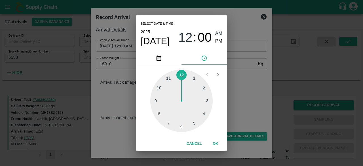
click at [160, 114] on div at bounding box center [181, 100] width 62 height 62
click at [209, 101] on div at bounding box center [181, 100] width 62 height 62
type input "[DATE] 08:15 AM"
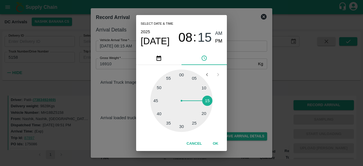
click at [245, 91] on div "Select date & time [DATE] 08 : 15 AM PM 05 10 15 20 25 30 35 40 45 50 55 00 Can…" at bounding box center [181, 83] width 363 height 166
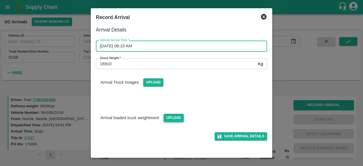
click at [171, 117] on span "Upload" at bounding box center [174, 118] width 20 height 8
click at [0, 0] on input "Upload" at bounding box center [0, 0] width 0 height 0
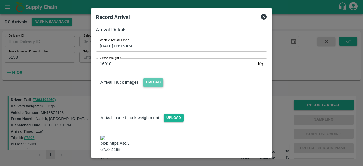
click at [154, 81] on span "Upload" at bounding box center [153, 82] width 20 height 8
click at [0, 0] on input "Upload" at bounding box center [0, 0] width 0 height 0
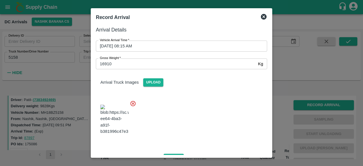
scroll to position [61, 0]
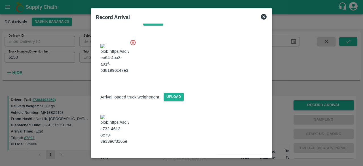
click at [240, 156] on button "Save Arrival Details" at bounding box center [241, 160] width 52 height 8
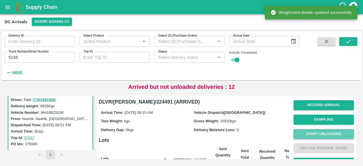
click at [319, 135] on button "Start Unloading" at bounding box center [323, 134] width 60 height 10
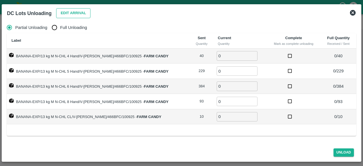
click at [68, 11] on button "Edit Arrival" at bounding box center [73, 13] width 35 height 10
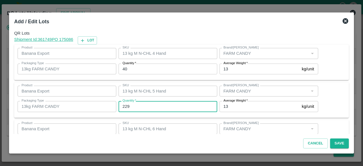
click at [125, 105] on input "229" at bounding box center [168, 106] width 99 height 11
type input "226"
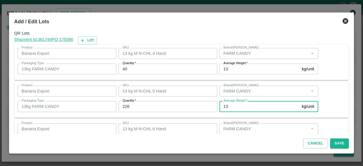
scroll to position [63, 0]
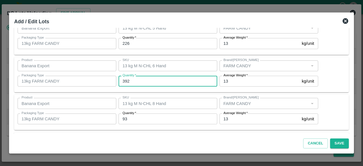
type input "392"
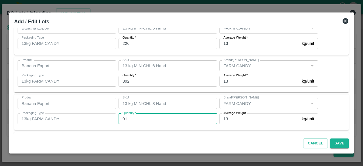
type input "91"
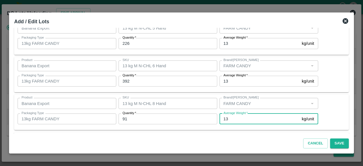
scroll to position [101, 0]
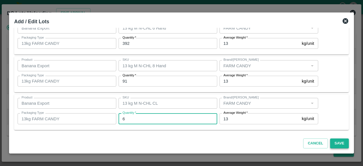
type input "6"
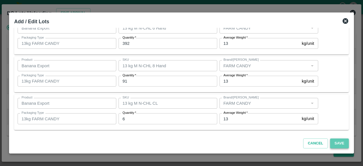
click at [338, 145] on button "Save" at bounding box center [339, 143] width 19 height 10
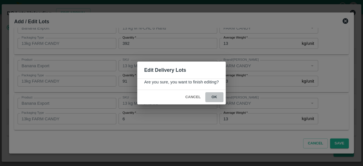
click at [214, 95] on button "ok" at bounding box center [214, 97] width 18 height 10
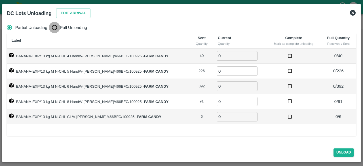
click at [55, 29] on input "Full Unloading" at bounding box center [54, 27] width 11 height 11
radio input "true"
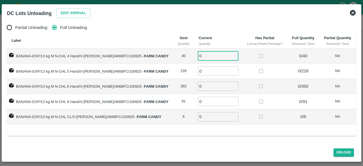
click at [208, 55] on input "0" at bounding box center [218, 55] width 41 height 9
type input "40"
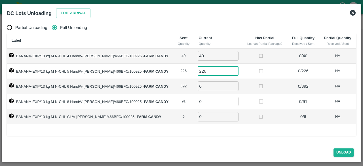
type input "226"
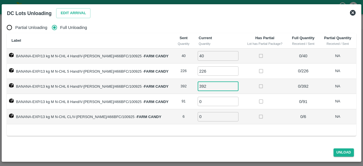
type input "392"
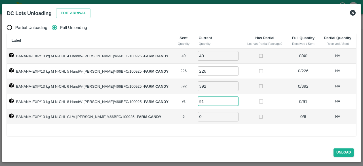
type input "91"
click at [342, 150] on button "Unload" at bounding box center [343, 152] width 20 height 8
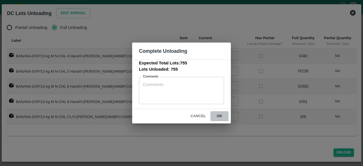
click at [218, 115] on button "ok" at bounding box center [219, 116] width 18 height 10
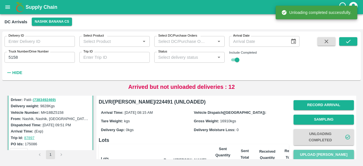
click at [318, 151] on button "Upload [PERSON_NAME]" at bounding box center [323, 155] width 60 height 10
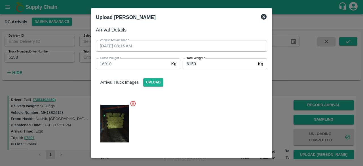
click at [212, 124] on div at bounding box center [179, 122] width 176 height 52
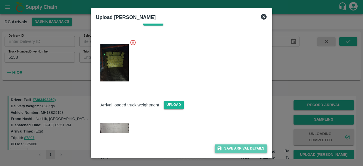
click at [236, 145] on button "Save Arrival Details" at bounding box center [241, 148] width 52 height 8
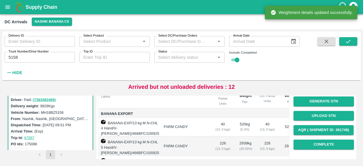
scroll to position [68, 0]
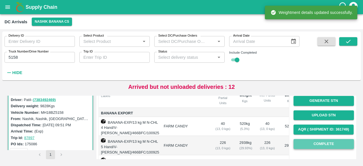
click at [322, 144] on button "Complete" at bounding box center [323, 144] width 60 height 10
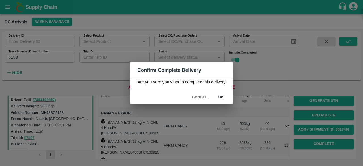
click at [220, 95] on button "ok" at bounding box center [221, 97] width 18 height 10
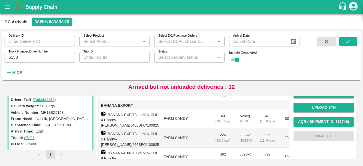
scroll to position [75, 0]
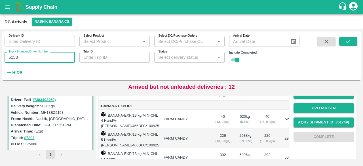
click at [15, 56] on input "5158" at bounding box center [40, 57] width 70 height 11
click at [345, 42] on icon "submit" at bounding box center [348, 41] width 6 height 6
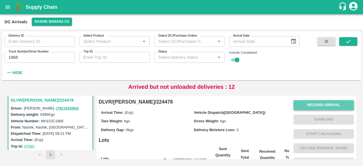
click at [323, 106] on button "Record Arrival" at bounding box center [323, 105] width 60 height 10
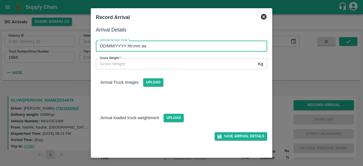
click at [177, 50] on input "DD/MM/YYYY hh:mm aa" at bounding box center [179, 46] width 167 height 11
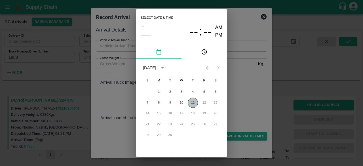
click at [193, 99] on button "11" at bounding box center [193, 103] width 10 height 10
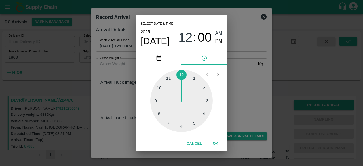
click at [160, 112] on div at bounding box center [181, 100] width 62 height 62
click at [170, 77] on div at bounding box center [181, 100] width 62 height 62
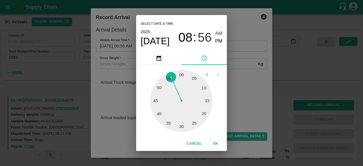
click at [245, 83] on div "Select date & time [DATE] 08 : 56 AM PM 05 10 15 20 25 30 35 40 45 50 55 00 Can…" at bounding box center [181, 83] width 363 height 166
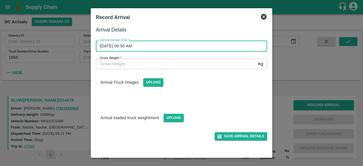
click at [107, 62] on input "Gross Weight   *" at bounding box center [176, 63] width 160 height 11
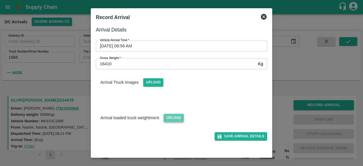
click at [178, 119] on span "Upload" at bounding box center [174, 118] width 20 height 8
click at [0, 0] on input "Upload" at bounding box center [0, 0] width 0 height 0
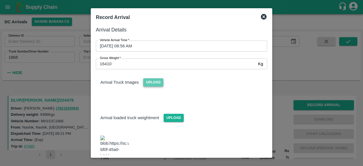
click at [154, 84] on span "Upload" at bounding box center [153, 82] width 20 height 8
click at [0, 0] on input "Upload" at bounding box center [0, 0] width 0 height 0
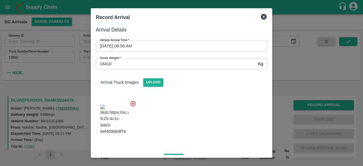
scroll to position [64, 0]
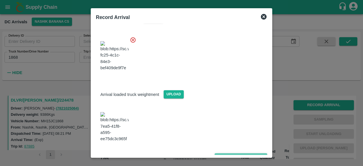
click at [239, 153] on button "Save Arrival Details" at bounding box center [241, 157] width 52 height 8
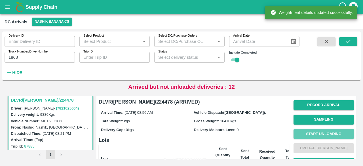
click at [328, 134] on button "Start Unloading" at bounding box center [323, 134] width 60 height 10
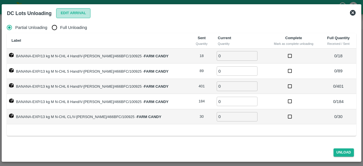
click at [73, 11] on button "Edit Arrival" at bounding box center [73, 13] width 35 height 10
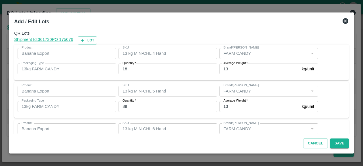
click at [125, 69] on input "18" at bounding box center [168, 69] width 99 height 11
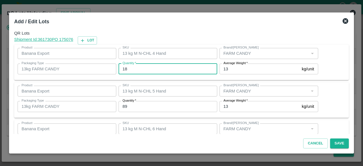
click at [125, 69] on input "18" at bounding box center [168, 69] width 99 height 11
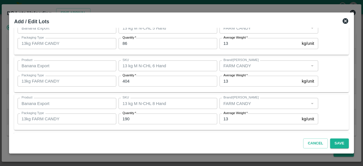
scroll to position [101, 0]
click at [337, 143] on button "Save" at bounding box center [339, 143] width 19 height 10
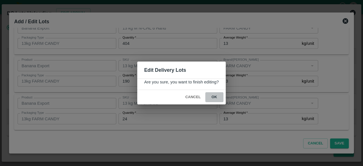
click at [214, 96] on button "ok" at bounding box center [214, 97] width 18 height 10
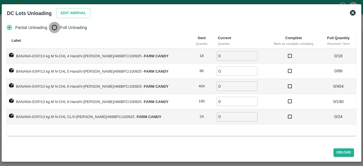
click at [51, 30] on input "Full Unloading" at bounding box center [54, 27] width 11 height 11
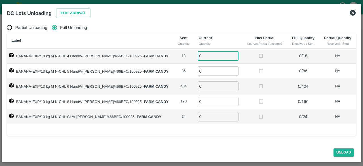
click at [200, 56] on input "0" at bounding box center [218, 55] width 41 height 9
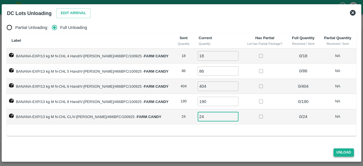
click at [345, 152] on button "Unload" at bounding box center [343, 152] width 20 height 8
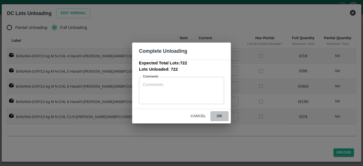
click at [219, 115] on button "ok" at bounding box center [219, 116] width 18 height 10
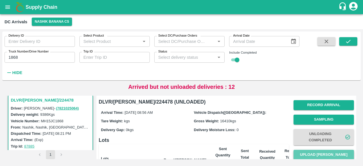
click at [325, 151] on button "Upload [PERSON_NAME]" at bounding box center [323, 155] width 60 height 10
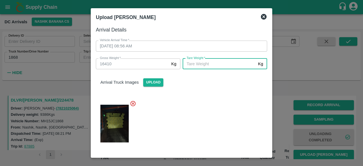
click at [200, 62] on input "[PERSON_NAME]   *" at bounding box center [219, 63] width 73 height 11
click at [206, 137] on div at bounding box center [179, 122] width 176 height 52
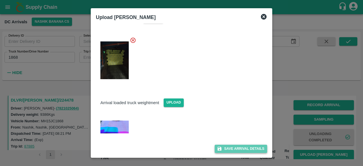
click at [237, 150] on button "Save Arrival Details" at bounding box center [241, 149] width 52 height 8
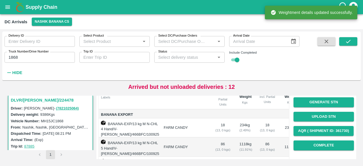
scroll to position [67, 0]
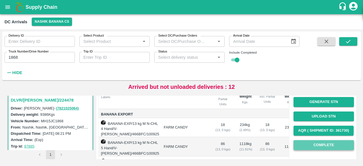
click at [320, 144] on button "Complete" at bounding box center [323, 145] width 60 height 10
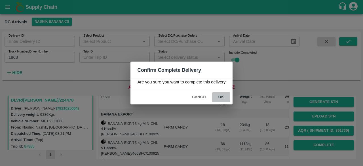
click at [220, 96] on button "ok" at bounding box center [221, 97] width 18 height 10
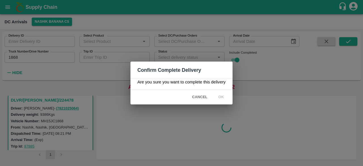
scroll to position [0, 0]
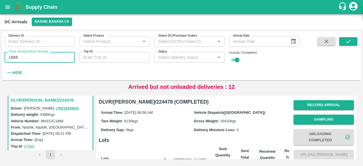
click at [12, 58] on input "1868" at bounding box center [40, 57] width 70 height 11
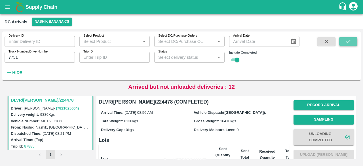
click at [344, 43] on button "submit" at bounding box center [348, 41] width 18 height 9
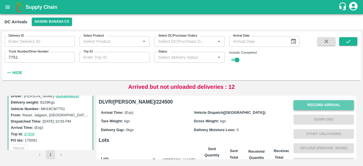
click at [315, 103] on button "Record Arrival" at bounding box center [323, 105] width 60 height 10
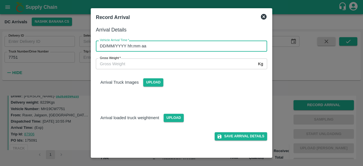
click at [153, 46] on input "DD/MM/YYYY hh:mm aa" at bounding box center [179, 46] width 167 height 11
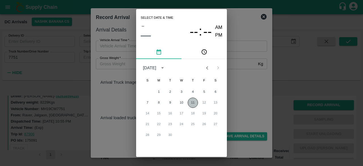
click at [192, 102] on button "11" at bounding box center [193, 103] width 10 height 10
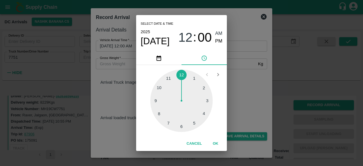
click at [160, 113] on div at bounding box center [181, 100] width 62 height 62
click at [246, 102] on div "Select date & time [DATE] 08 : 00 AM PM 05 10 15 20 25 30 35 40 45 50 55 00 Can…" at bounding box center [181, 83] width 363 height 166
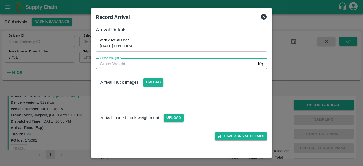
click at [118, 64] on input "Gross Weight   *" at bounding box center [176, 63] width 160 height 11
click at [175, 119] on span "Upload" at bounding box center [174, 118] width 20 height 8
click at [0, 0] on input "Upload" at bounding box center [0, 0] width 0 height 0
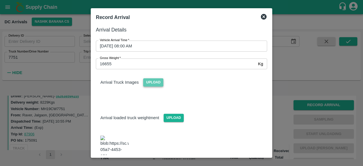
click at [149, 81] on span "Upload" at bounding box center [153, 82] width 20 height 8
click at [0, 0] on input "Upload" at bounding box center [0, 0] width 0 height 0
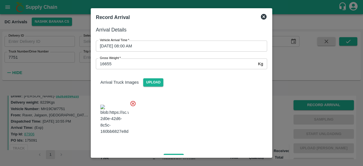
scroll to position [65, 0]
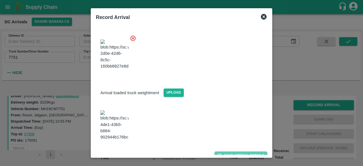
click at [239, 151] on button "Save Arrival Details" at bounding box center [241, 155] width 52 height 8
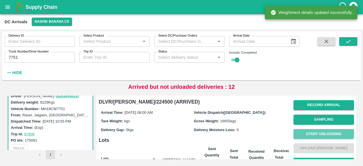
click at [314, 133] on button "Start Unloading" at bounding box center [323, 134] width 60 height 10
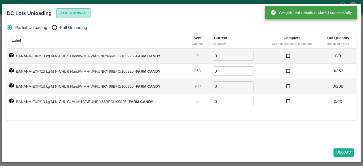
click at [66, 12] on button "Edit Arrival" at bounding box center [73, 13] width 35 height 10
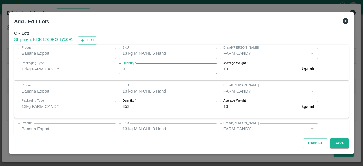
click at [130, 69] on input "9" at bounding box center [168, 69] width 99 height 11
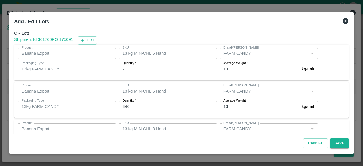
scroll to position [63, 0]
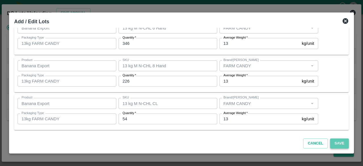
click at [336, 142] on button "Save" at bounding box center [339, 143] width 19 height 10
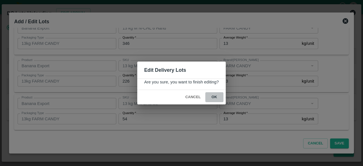
click at [214, 95] on button "ok" at bounding box center [214, 97] width 18 height 10
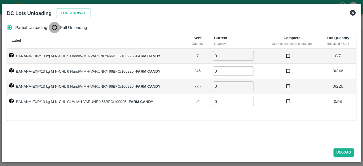
click at [57, 28] on input "Full Unloading" at bounding box center [54, 27] width 11 height 11
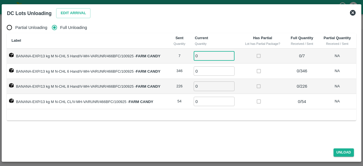
click at [208, 56] on input "0" at bounding box center [214, 55] width 41 height 9
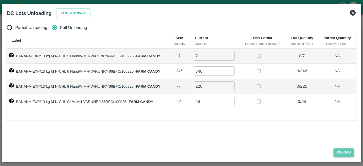
click at [343, 150] on button "Unload" at bounding box center [343, 152] width 20 height 8
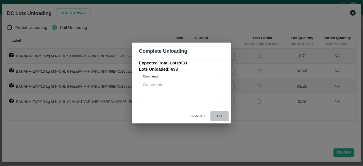
click at [219, 115] on button "ok" at bounding box center [219, 116] width 18 height 10
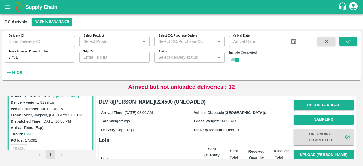
scroll to position [35, 0]
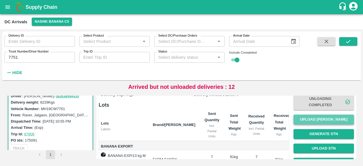
click at [320, 120] on button "Upload [PERSON_NAME]" at bounding box center [323, 120] width 60 height 10
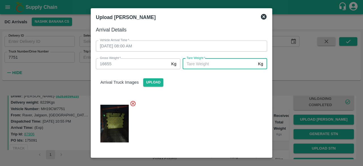
click at [202, 63] on input "[PERSON_NAME]   *" at bounding box center [219, 63] width 73 height 11
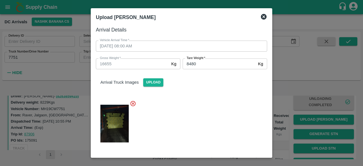
click at [213, 120] on div at bounding box center [179, 122] width 176 height 52
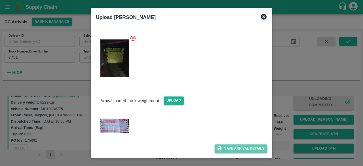
click at [238, 148] on button "Save Arrival Details" at bounding box center [241, 148] width 52 height 8
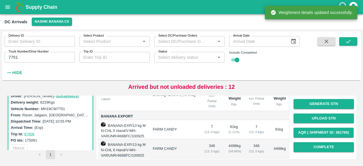
scroll to position [65, 0]
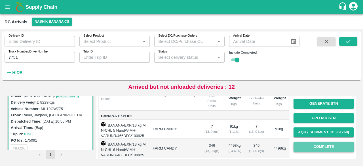
click at [322, 148] on button "Complete" at bounding box center [323, 147] width 60 height 10
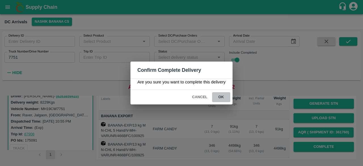
click at [221, 95] on button "ok" at bounding box center [221, 97] width 18 height 10
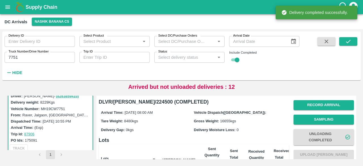
scroll to position [0, 0]
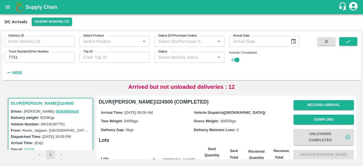
click at [14, 56] on input "7751" at bounding box center [40, 57] width 70 height 11
click at [345, 44] on icon "submit" at bounding box center [348, 41] width 6 height 6
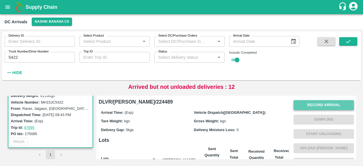
click at [320, 106] on button "Record Arrival" at bounding box center [323, 105] width 60 height 10
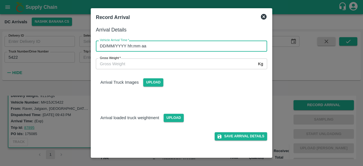
click at [163, 50] on input "DD/MM/YYYY hh:mm aa" at bounding box center [179, 46] width 167 height 11
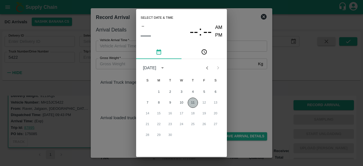
click at [195, 104] on button "11" at bounding box center [193, 103] width 10 height 10
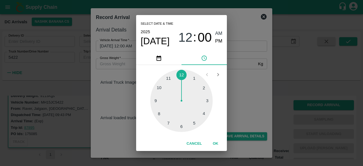
click at [158, 100] on div at bounding box center [181, 100] width 62 height 62
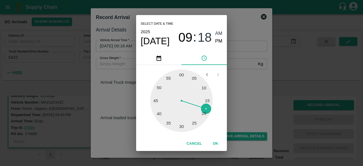
drag, startPoint x: 182, startPoint y: 126, endPoint x: 241, endPoint y: 86, distance: 71.0
click at [241, 86] on div "Select date & time [DATE] 09 : 18 AM PM 05 10 15 20 25 30 35 40 45 50 55 00 Can…" at bounding box center [181, 83] width 363 height 166
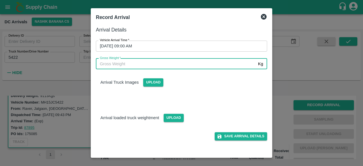
click at [116, 66] on input "Gross Weight   *" at bounding box center [176, 63] width 160 height 11
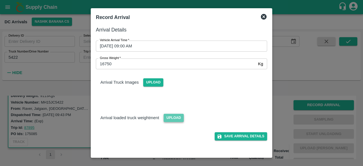
click at [170, 120] on span "Upload" at bounding box center [174, 118] width 20 height 8
click at [0, 0] on input "Upload" at bounding box center [0, 0] width 0 height 0
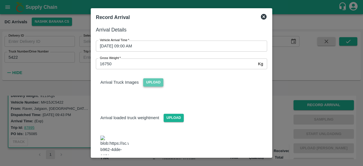
click at [149, 81] on span "Upload" at bounding box center [153, 82] width 20 height 8
click at [0, 0] on input "Upload" at bounding box center [0, 0] width 0 height 0
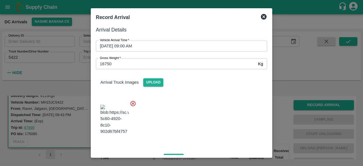
scroll to position [62, 0]
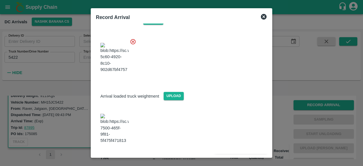
click at [238, 155] on button "Save Arrival Details" at bounding box center [241, 159] width 52 height 8
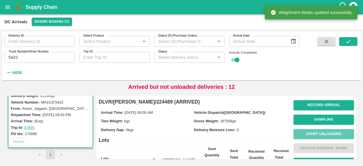
click at [320, 134] on button "Start Unloading" at bounding box center [323, 134] width 60 height 10
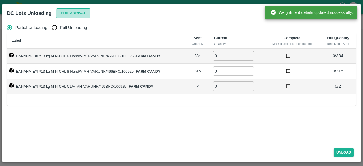
click at [68, 12] on button "Edit Arrival" at bounding box center [73, 13] width 35 height 10
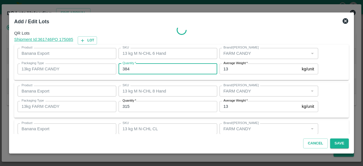
click at [125, 68] on input "384" at bounding box center [168, 69] width 99 height 11
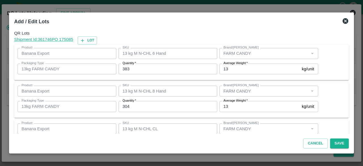
scroll to position [26, 0]
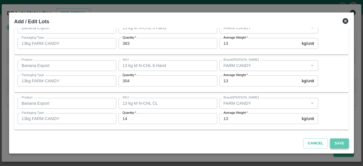
click at [337, 142] on button "Save" at bounding box center [339, 143] width 19 height 10
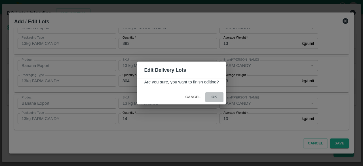
click at [213, 96] on button "ok" at bounding box center [214, 97] width 18 height 10
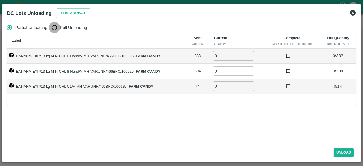
click at [55, 28] on input "Full Unloading" at bounding box center [54, 27] width 11 height 11
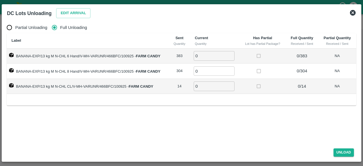
click at [204, 58] on input "0" at bounding box center [214, 55] width 41 height 9
click at [341, 154] on button "Unload" at bounding box center [343, 152] width 20 height 8
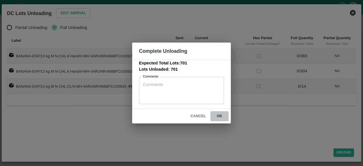
click at [220, 115] on button "ok" at bounding box center [219, 116] width 18 height 10
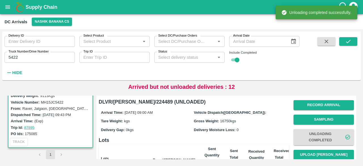
scroll to position [48, 0]
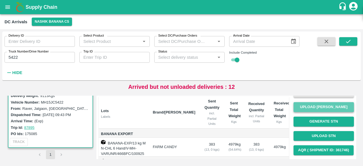
click at [317, 110] on button "Upload [PERSON_NAME]" at bounding box center [323, 107] width 60 height 10
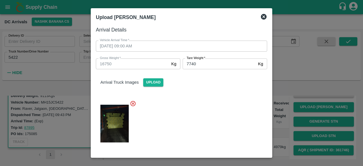
click at [229, 96] on div at bounding box center [179, 122] width 176 height 52
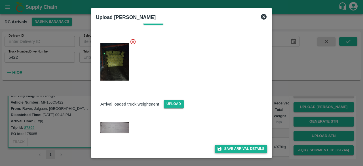
click at [234, 146] on button "Save Arrival Details" at bounding box center [241, 149] width 52 height 8
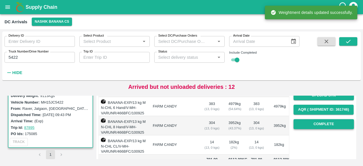
scroll to position [88, 0]
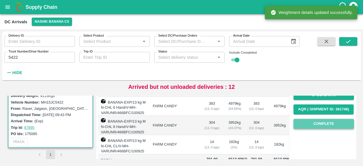
click at [327, 124] on button "Complete" at bounding box center [323, 124] width 60 height 10
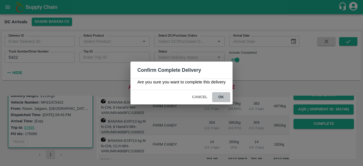
click at [222, 95] on button "ok" at bounding box center [221, 97] width 18 height 10
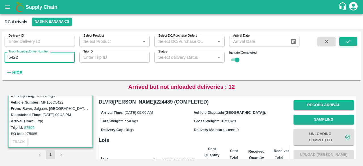
click at [12, 57] on input "5422" at bounding box center [40, 57] width 70 height 11
click at [348, 41] on icon "submit" at bounding box center [348, 41] width 6 height 6
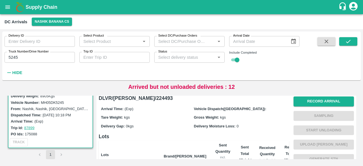
scroll to position [2, 0]
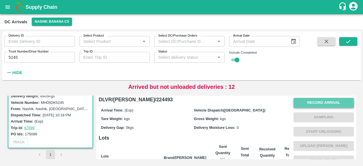
click at [316, 101] on button "Record Arrival" at bounding box center [323, 103] width 60 height 10
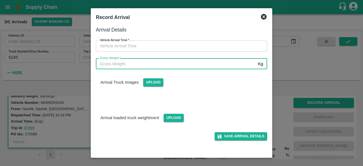
click at [154, 65] on input "Gross Weight   *" at bounding box center [176, 63] width 160 height 11
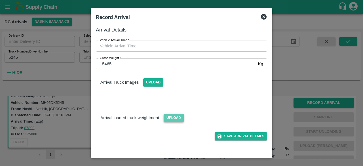
click at [173, 117] on span "Upload" at bounding box center [174, 118] width 20 height 8
click at [0, 0] on input "Upload" at bounding box center [0, 0] width 0 height 0
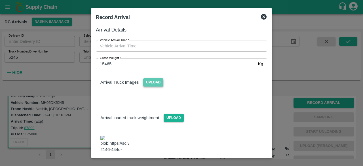
click at [156, 80] on span "Upload" at bounding box center [153, 82] width 20 height 8
click at [0, 0] on input "Upload" at bounding box center [0, 0] width 0 height 0
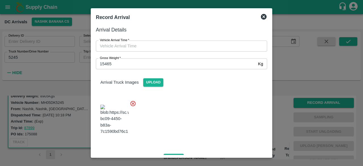
scroll to position [72, 0]
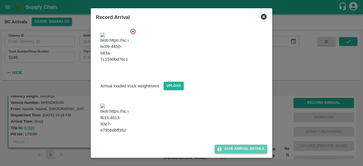
click at [238, 146] on button "Save Arrival Details" at bounding box center [241, 149] width 52 height 8
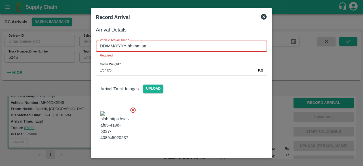
click at [163, 45] on input "DD/MM/YYYY hh:mm aa" at bounding box center [179, 46] width 167 height 11
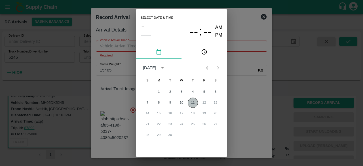
click at [192, 101] on button "11" at bounding box center [193, 103] width 10 height 10
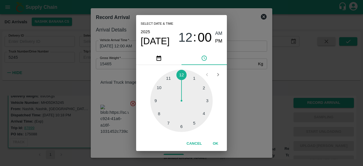
click at [160, 89] on div at bounding box center [181, 100] width 62 height 62
click at [160, 86] on div at bounding box center [181, 100] width 62 height 62
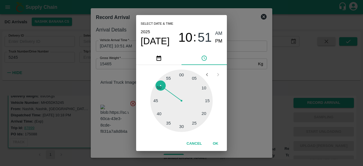
click at [231, 88] on div "Select date & time [DATE] 10 : 51 AM PM 05 10 15 20 25 30 35 40 45 50 55 00 Can…" at bounding box center [181, 83] width 363 height 166
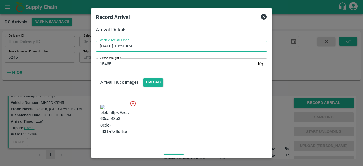
scroll to position [72, 0]
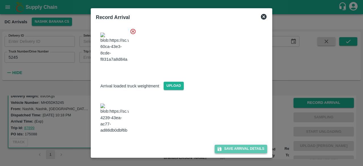
click at [240, 145] on button "Save Arrival Details" at bounding box center [241, 149] width 52 height 8
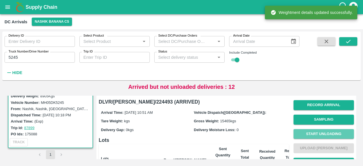
click at [319, 129] on button "Start Unloading" at bounding box center [323, 134] width 60 height 10
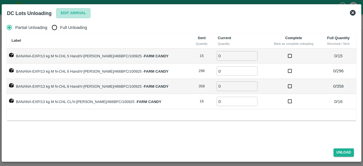
click at [72, 11] on button "Edit Arrival" at bounding box center [73, 13] width 35 height 10
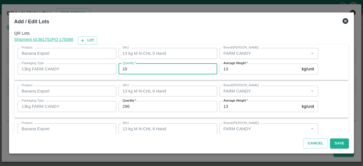
click at [124, 68] on input "15" at bounding box center [168, 69] width 99 height 11
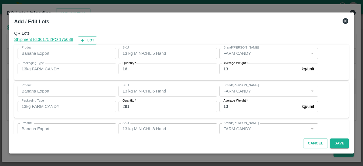
scroll to position [63, 0]
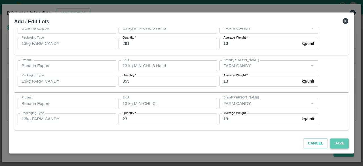
click at [339, 145] on button "Save" at bounding box center [339, 143] width 19 height 10
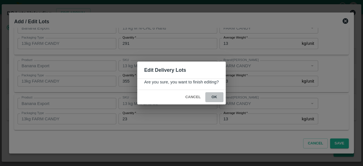
click at [213, 96] on button "ok" at bounding box center [214, 97] width 18 height 10
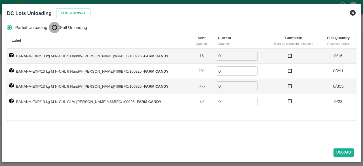
click at [54, 30] on input "Full Unloading" at bounding box center [54, 27] width 11 height 11
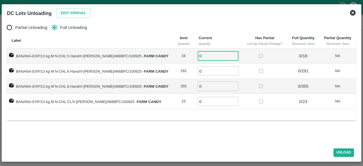
click at [200, 57] on input "0" at bounding box center [218, 55] width 41 height 9
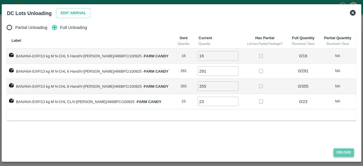
click at [341, 151] on button "Unload" at bounding box center [343, 152] width 20 height 8
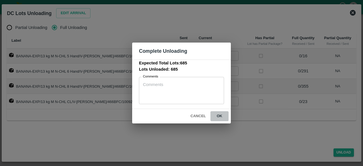
click at [217, 117] on button "ok" at bounding box center [219, 116] width 18 height 10
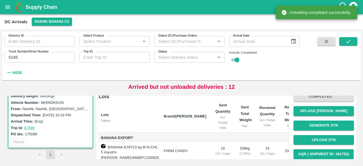
scroll to position [45, 0]
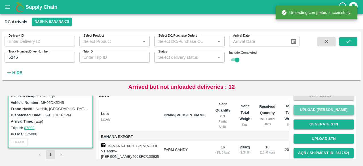
click at [322, 112] on button "Upload [PERSON_NAME]" at bounding box center [323, 110] width 60 height 10
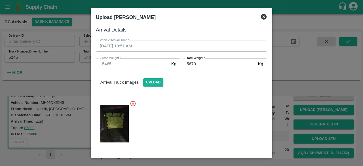
click at [193, 117] on div at bounding box center [179, 122] width 176 height 52
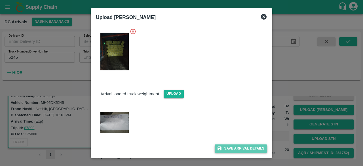
click at [230, 145] on button "Save Arrival Details" at bounding box center [241, 148] width 52 height 8
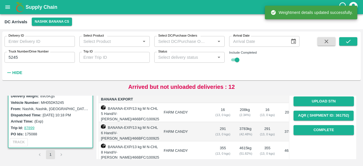
scroll to position [84, 0]
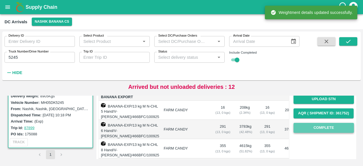
click at [320, 128] on button "Complete" at bounding box center [323, 128] width 60 height 10
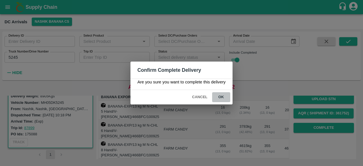
click at [221, 96] on button "ok" at bounding box center [221, 97] width 18 height 10
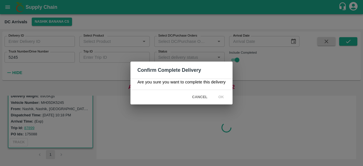
scroll to position [0, 0]
